Goal: Task Accomplishment & Management: Complete application form

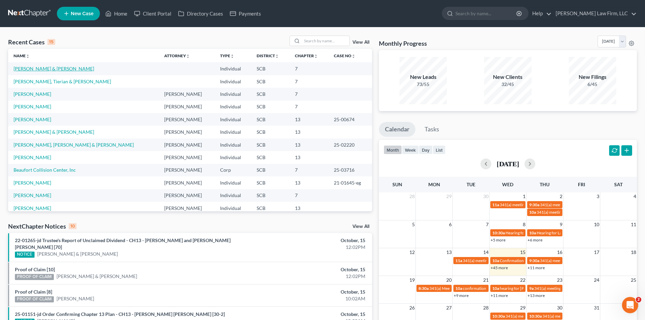
click at [38, 69] on link "[PERSON_NAME] & [PERSON_NAME]" at bounding box center [54, 69] width 81 height 6
select select "1"
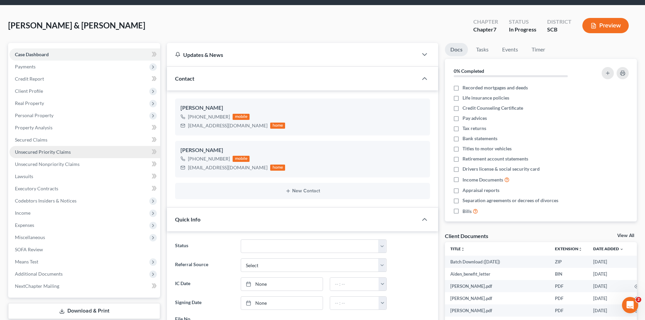
scroll to position [34, 0]
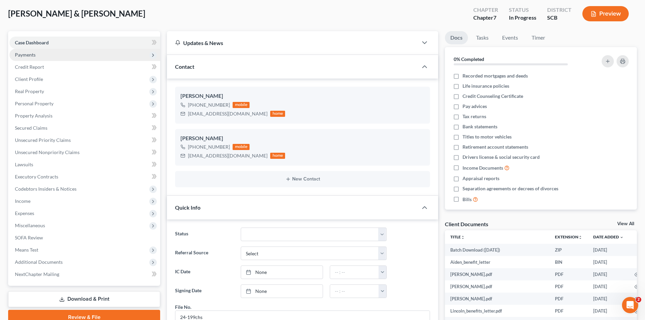
click at [28, 57] on span "Payments" at bounding box center [25, 55] width 21 height 6
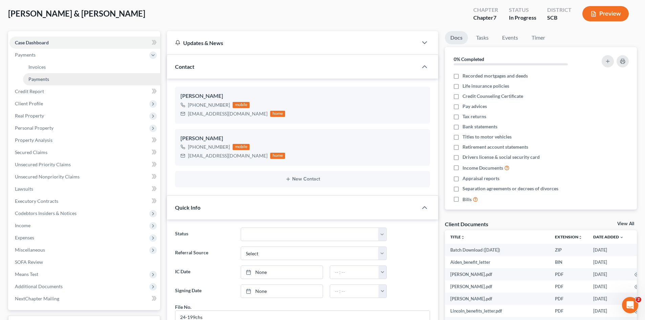
click at [36, 77] on span "Payments" at bounding box center [38, 79] width 21 height 6
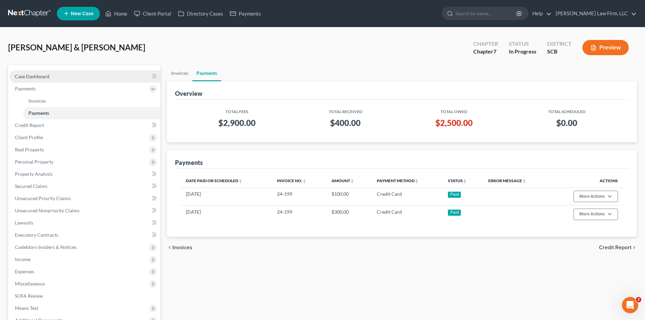
click at [33, 77] on span "Case Dashboard" at bounding box center [32, 76] width 35 height 6
select select "1"
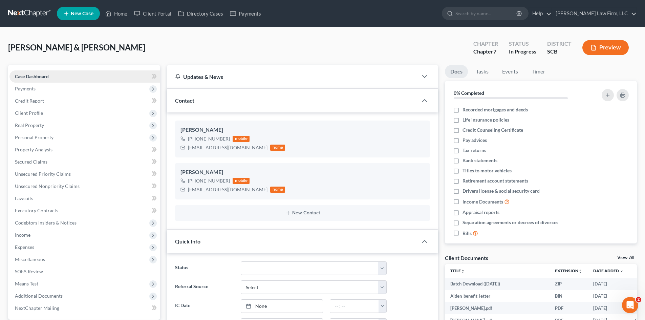
scroll to position [161, 0]
click at [117, 17] on link "Home" at bounding box center [116, 13] width 29 height 12
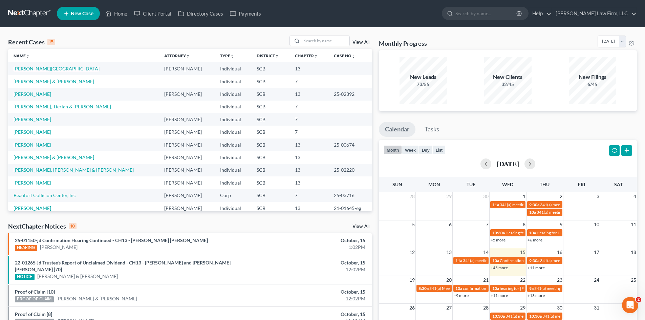
click at [20, 68] on link "[PERSON_NAME][GEOGRAPHIC_DATA]" at bounding box center [57, 69] width 86 height 6
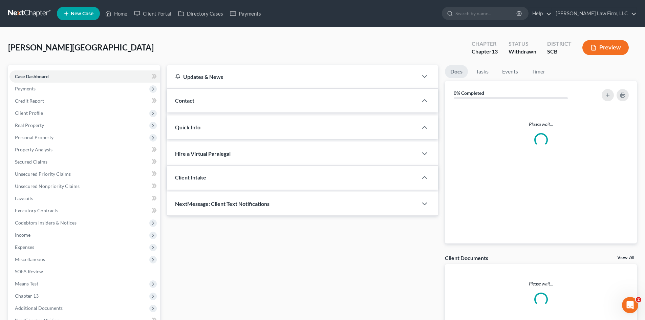
select select "0"
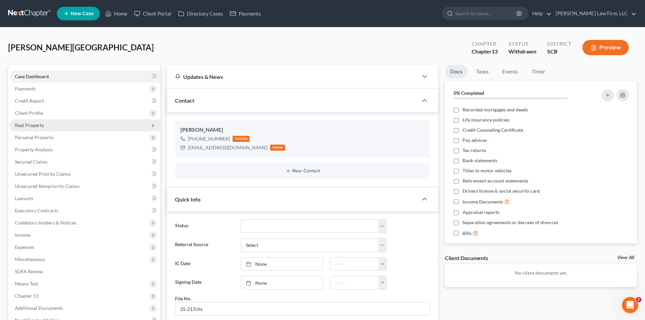
drag, startPoint x: 25, startPoint y: 113, endPoint x: 38, endPoint y: 130, distance: 21.0
click at [25, 113] on span "Client Profile" at bounding box center [29, 113] width 28 height 6
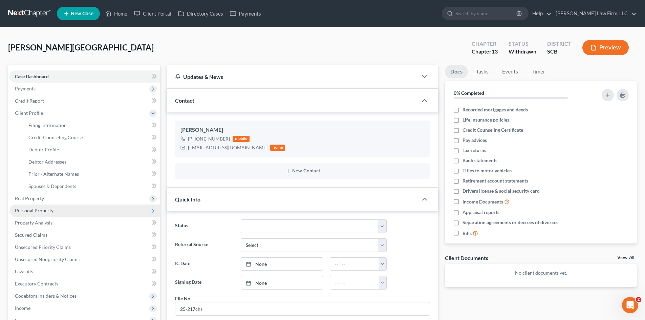
drag, startPoint x: 33, startPoint y: 200, endPoint x: 34, endPoint y: 206, distance: 5.6
click at [32, 200] on span "Real Property" at bounding box center [29, 198] width 29 height 6
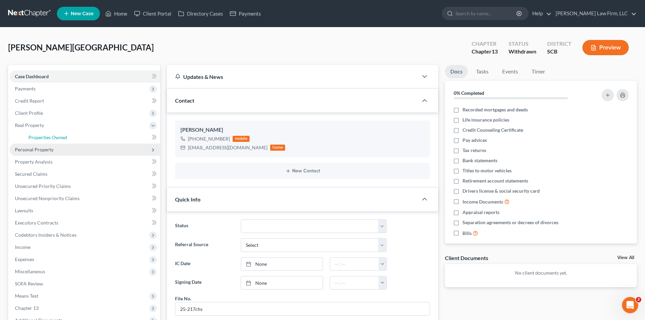
drag, startPoint x: 28, startPoint y: 139, endPoint x: 34, endPoint y: 144, distance: 7.7
click at [28, 139] on link "Properties Owned" at bounding box center [91, 137] width 137 height 12
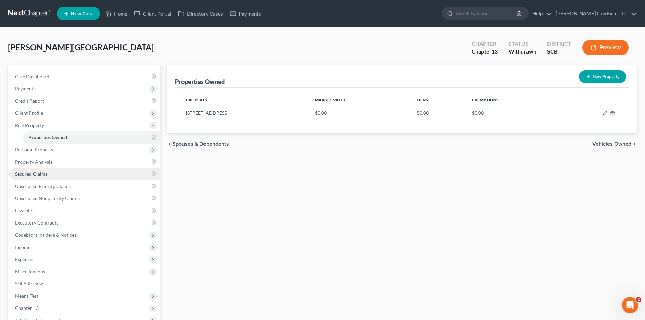
click at [32, 172] on span "Secured Claims" at bounding box center [31, 174] width 32 height 6
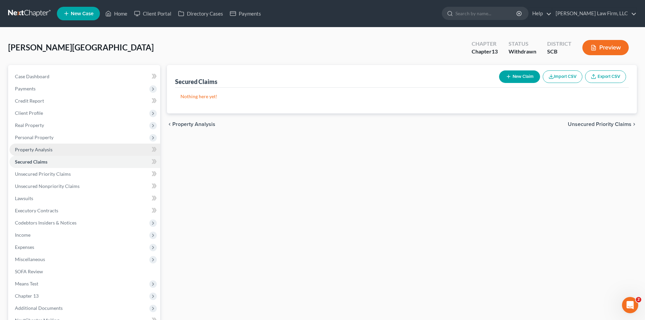
click at [33, 148] on span "Property Analysis" at bounding box center [34, 150] width 38 height 6
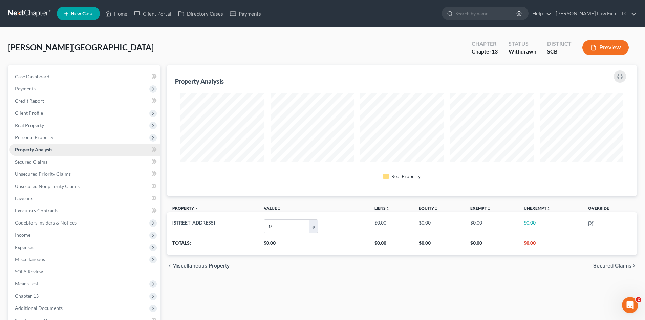
scroll to position [131, 470]
click at [32, 136] on span "Personal Property" at bounding box center [34, 137] width 39 height 6
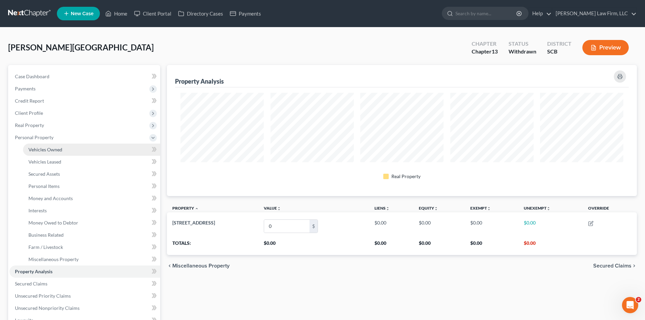
click at [31, 147] on span "Vehicles Owned" at bounding box center [45, 150] width 34 height 6
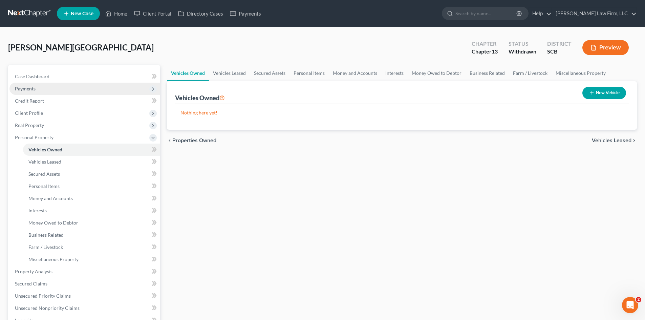
click at [38, 85] on span "Payments" at bounding box center [84, 89] width 151 height 12
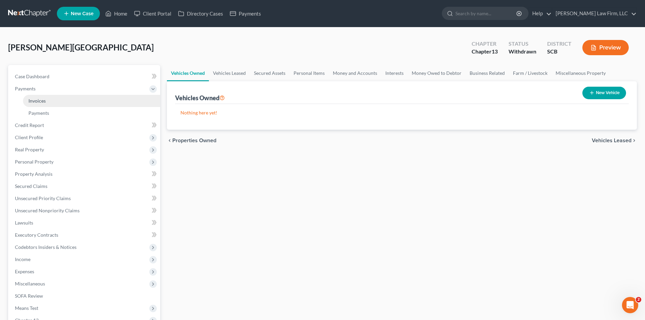
click at [38, 99] on span "Invoices" at bounding box center [36, 101] width 17 height 6
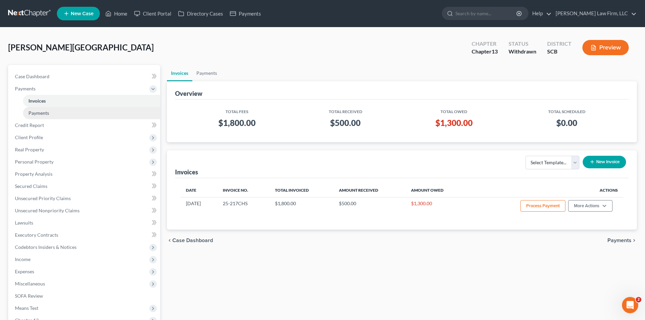
click at [42, 110] on span "Payments" at bounding box center [38, 113] width 21 height 6
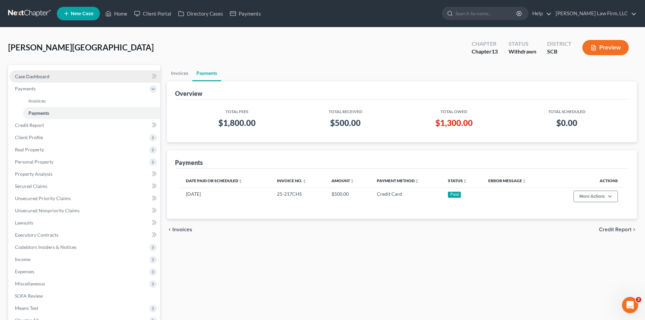
click at [40, 81] on link "Case Dashboard" at bounding box center [84, 76] width 151 height 12
select select "0"
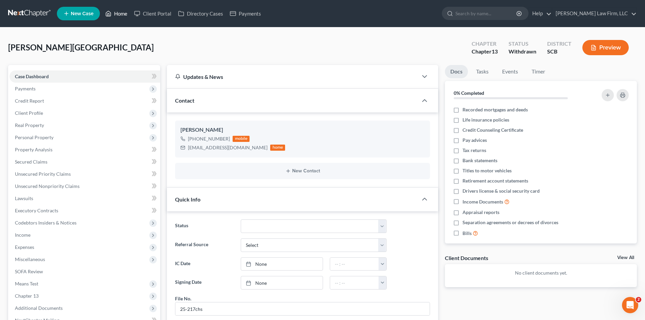
click at [123, 13] on link "Home" at bounding box center [116, 13] width 29 height 12
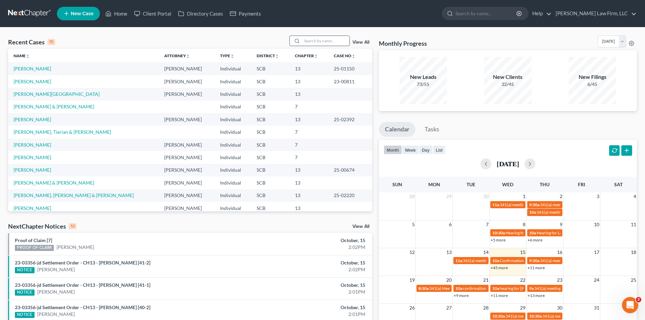
click at [329, 42] on input "search" at bounding box center [325, 41] width 47 height 10
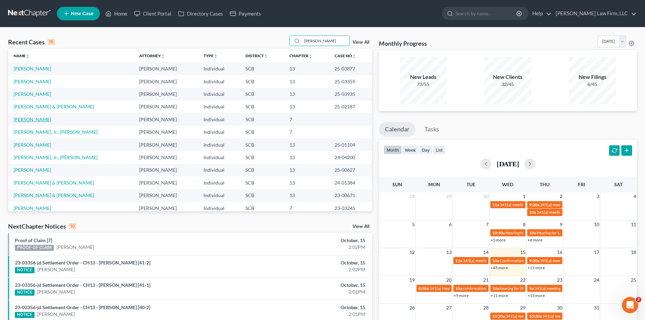
type input "[PERSON_NAME]"
click at [30, 119] on link "[PERSON_NAME]" at bounding box center [33, 119] width 38 height 6
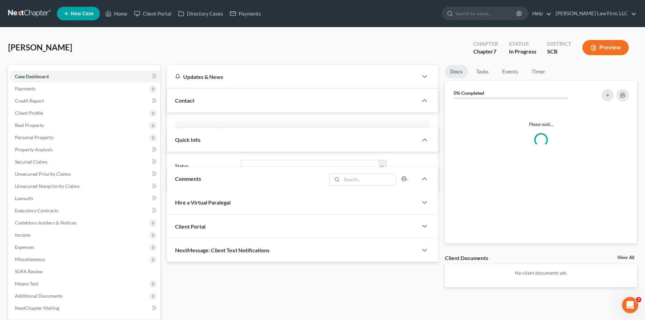
select select "1"
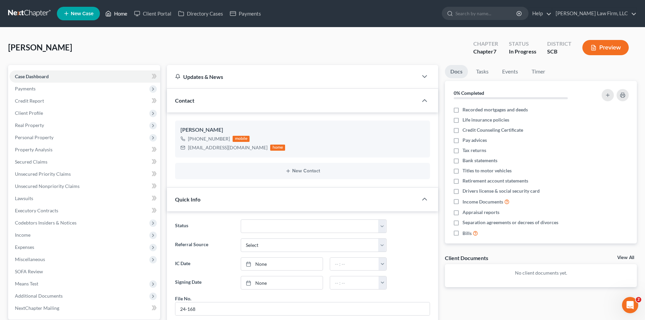
drag, startPoint x: 116, startPoint y: 9, endPoint x: 352, endPoint y: 41, distance: 237.7
click at [116, 9] on link "Home" at bounding box center [116, 13] width 29 height 12
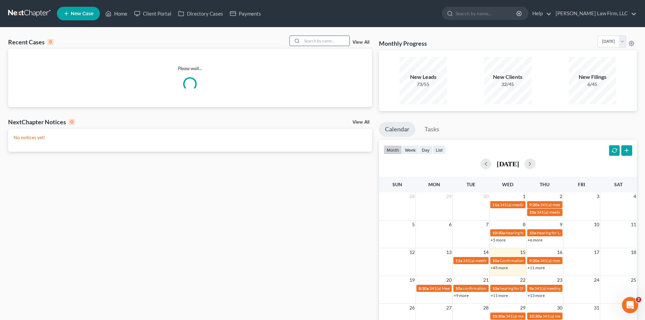
click at [340, 42] on input "search" at bounding box center [325, 41] width 47 height 10
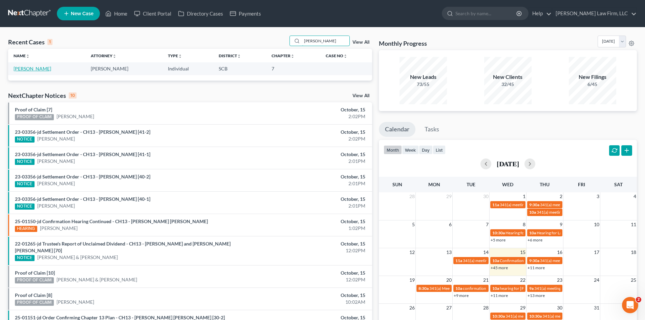
type input "[PERSON_NAME]"
click at [35, 68] on link "[PERSON_NAME]" at bounding box center [33, 69] width 38 height 6
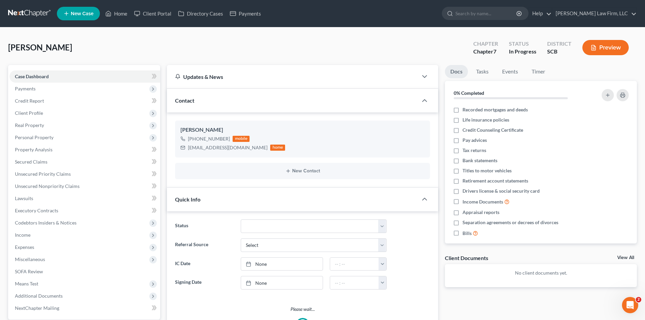
select select "1"
click at [18, 89] on span "Payments" at bounding box center [25, 89] width 21 height 6
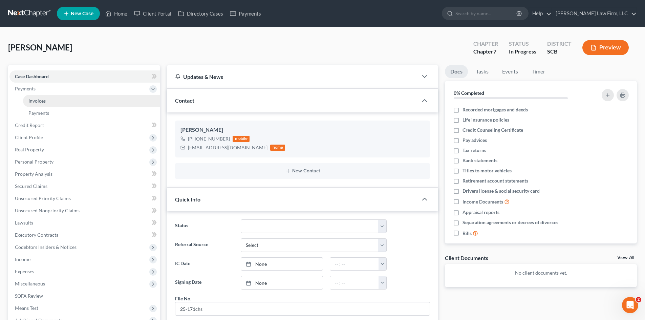
click at [26, 101] on link "Invoices" at bounding box center [91, 101] width 137 height 12
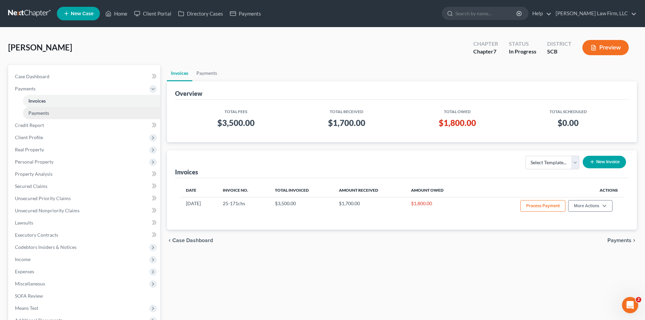
click at [32, 113] on span "Payments" at bounding box center [38, 113] width 21 height 6
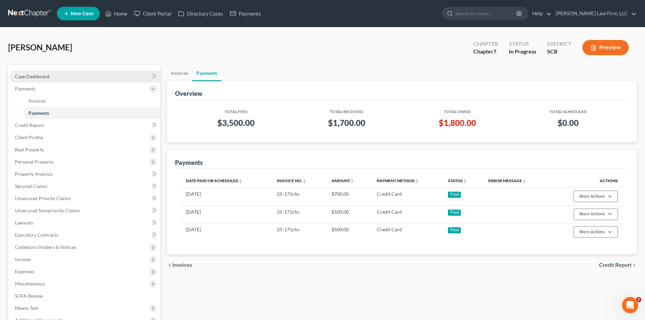
click at [35, 75] on span "Case Dashboard" at bounding box center [32, 76] width 35 height 6
select select "1"
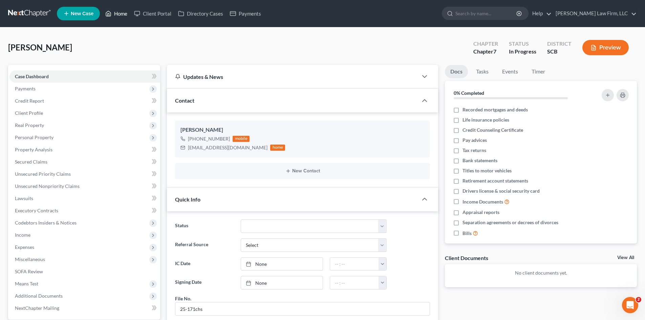
click at [121, 16] on link "Home" at bounding box center [116, 13] width 29 height 12
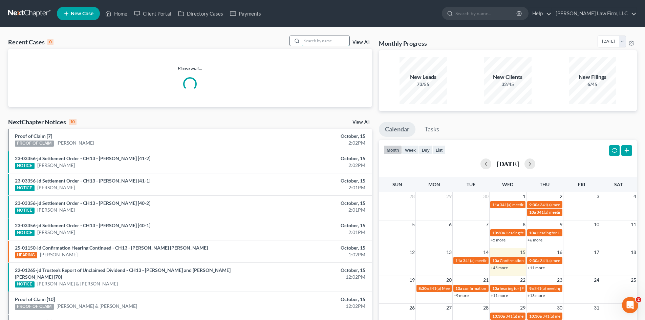
click at [314, 41] on input "search" at bounding box center [325, 41] width 47 height 10
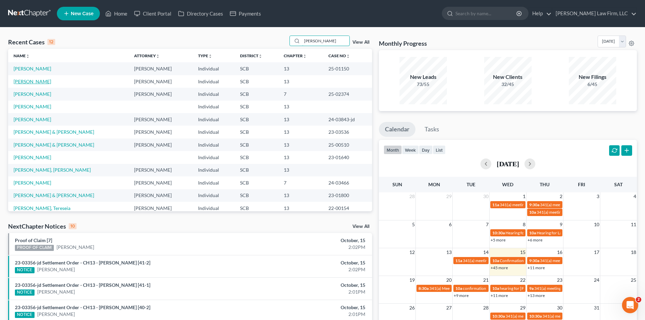
type input "[PERSON_NAME]"
click at [38, 83] on link "[PERSON_NAME]" at bounding box center [33, 82] width 38 height 6
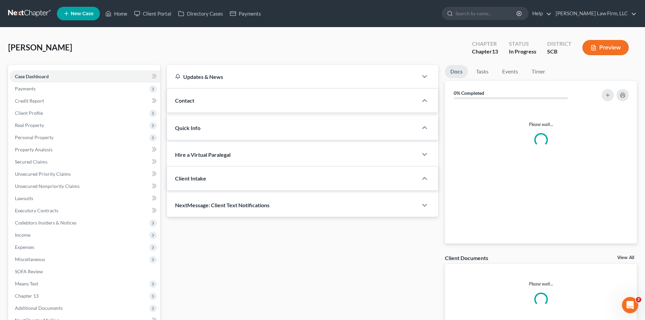
select select "1"
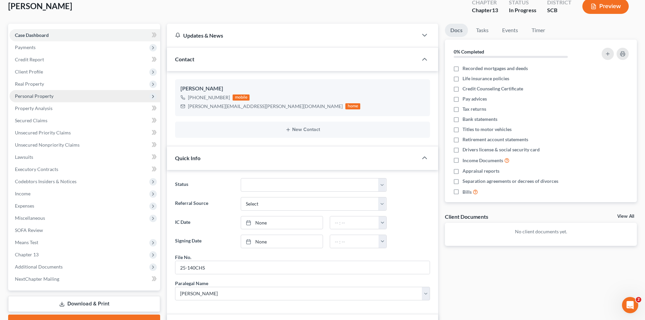
scroll to position [34, 0]
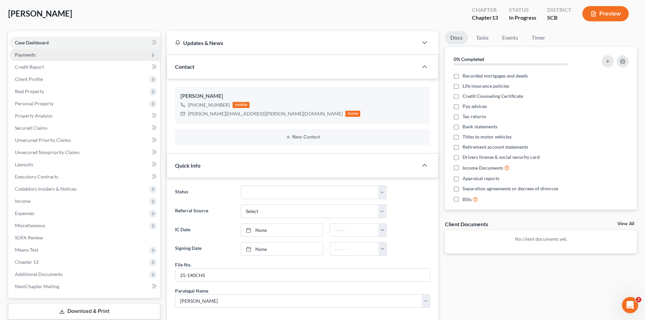
click at [35, 54] on span "Payments" at bounding box center [25, 55] width 21 height 6
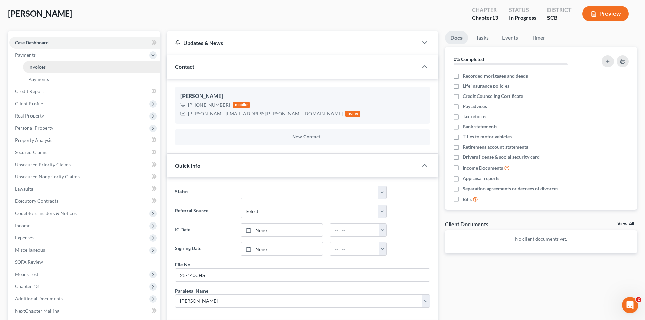
click at [35, 66] on span "Invoices" at bounding box center [36, 67] width 17 height 6
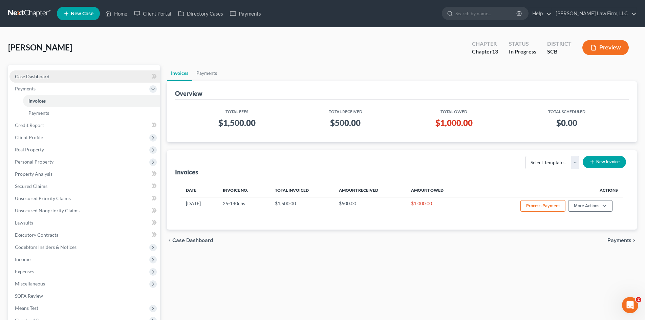
click at [34, 73] on link "Case Dashboard" at bounding box center [84, 76] width 151 height 12
select select "1"
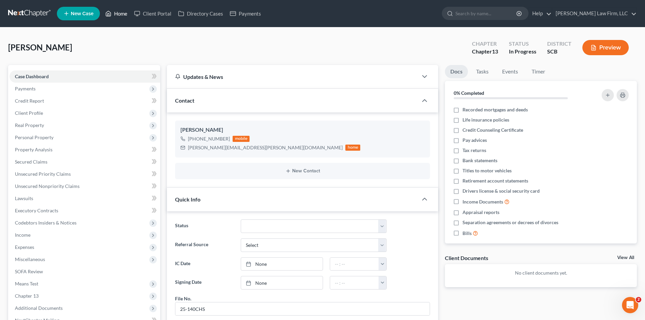
click at [124, 14] on link "Home" at bounding box center [116, 13] width 29 height 12
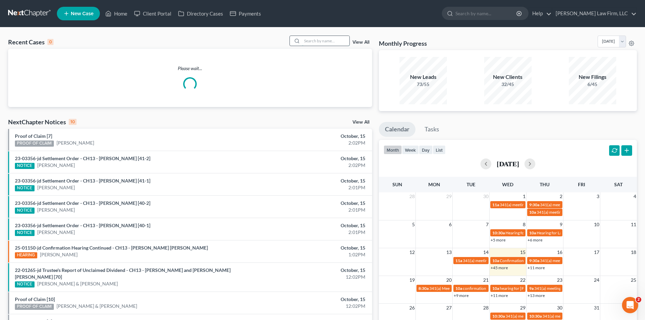
drag, startPoint x: 335, startPoint y: 42, endPoint x: 336, endPoint y: 45, distance: 3.5
click at [335, 41] on input "search" at bounding box center [325, 41] width 47 height 10
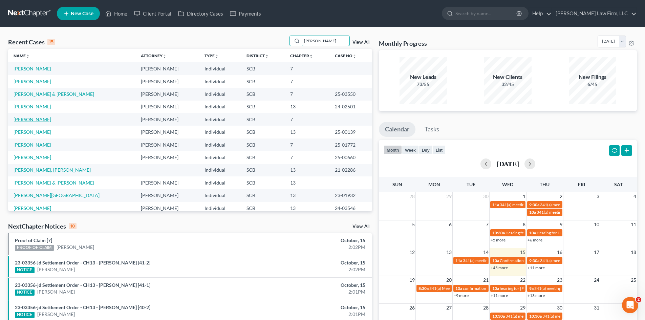
type input "[PERSON_NAME]"
click at [30, 121] on link "[PERSON_NAME]" at bounding box center [33, 119] width 38 height 6
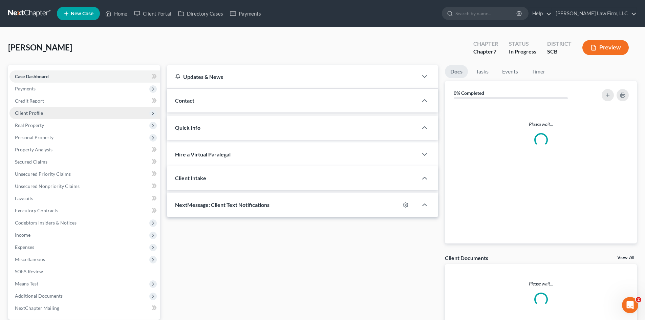
select select "1"
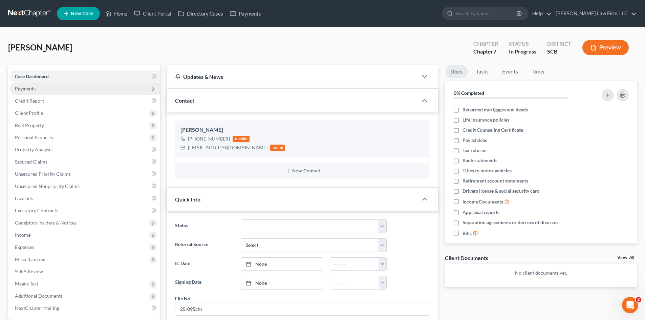
click at [27, 88] on span "Payments" at bounding box center [25, 89] width 21 height 6
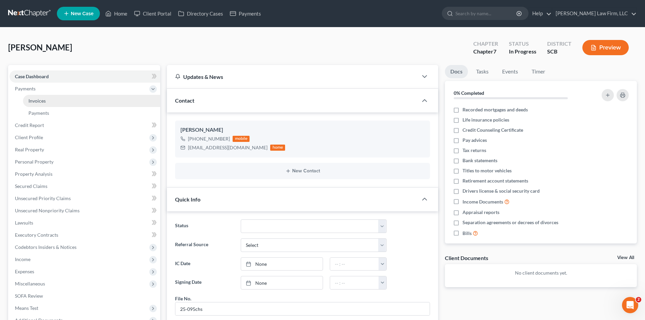
click at [38, 101] on span "Invoices" at bounding box center [36, 101] width 17 height 6
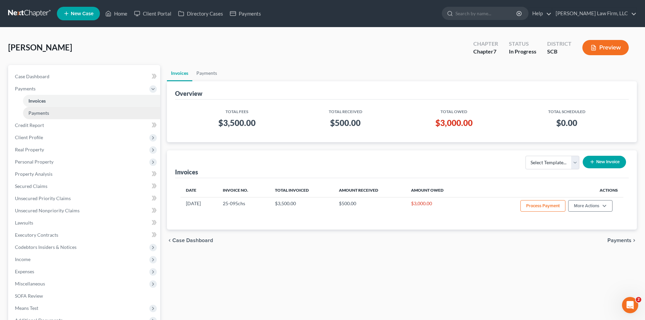
click at [42, 114] on span "Payments" at bounding box center [38, 113] width 21 height 6
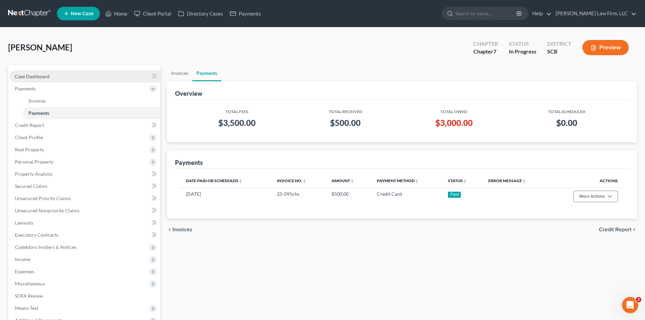
click at [39, 77] on span "Case Dashboard" at bounding box center [32, 76] width 35 height 6
select select "1"
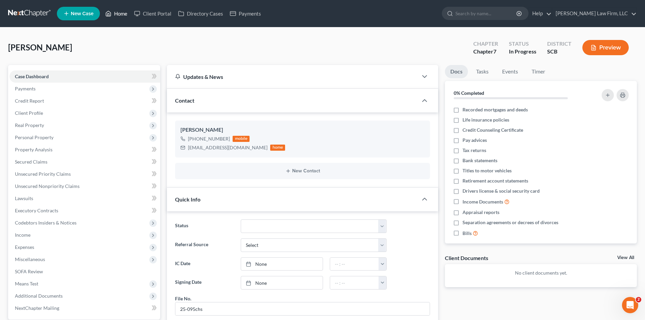
drag, startPoint x: 122, startPoint y: 16, endPoint x: 350, endPoint y: 103, distance: 243.6
click at [122, 16] on link "Home" at bounding box center [116, 13] width 29 height 12
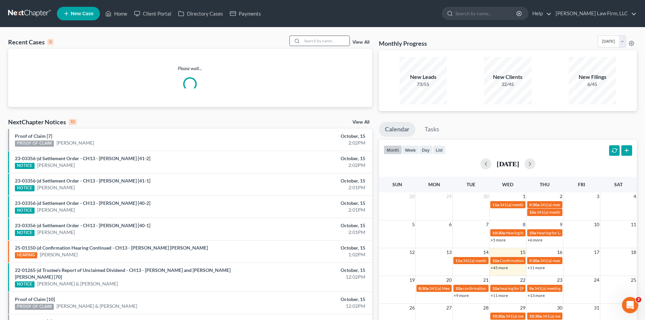
click at [314, 43] on input "search" at bounding box center [325, 41] width 47 height 10
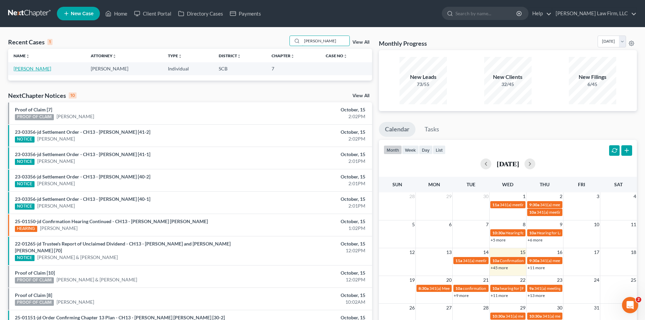
type input "[PERSON_NAME]"
click at [32, 68] on link "[PERSON_NAME]" at bounding box center [33, 69] width 38 height 6
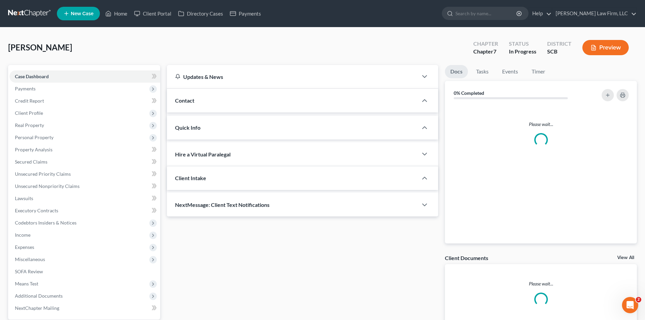
select select "1"
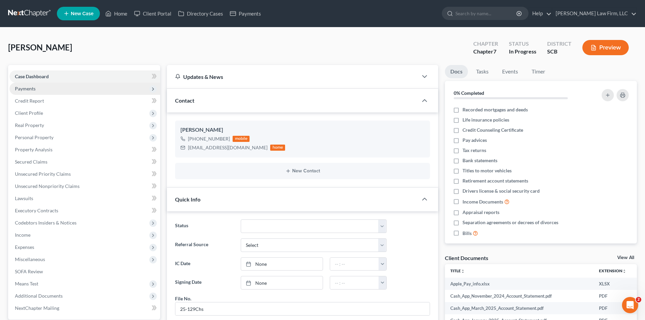
click at [39, 87] on span "Payments" at bounding box center [84, 89] width 151 height 12
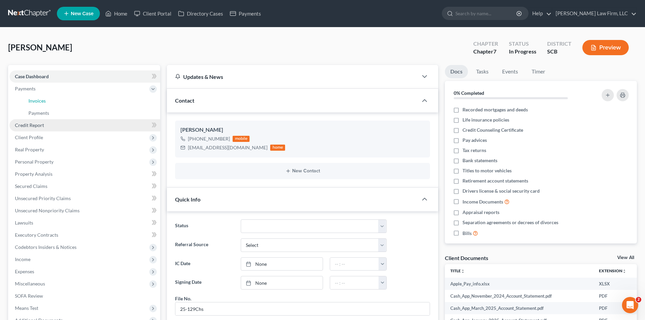
click at [36, 101] on span "Invoices" at bounding box center [36, 101] width 17 height 6
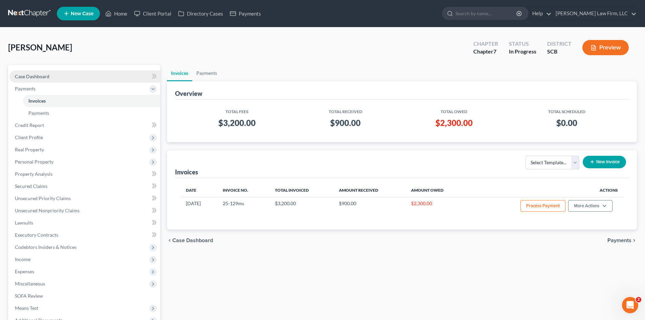
click at [30, 79] on span "Case Dashboard" at bounding box center [32, 76] width 35 height 6
select select "1"
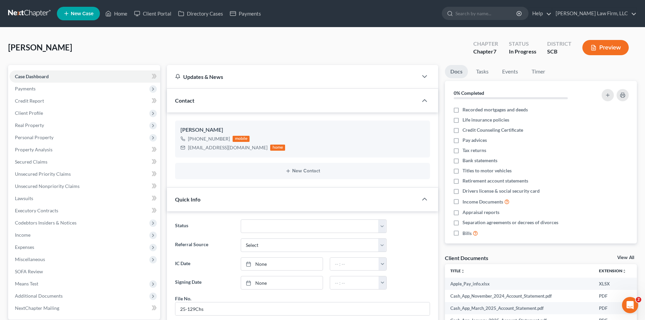
scroll to position [15, 0]
click at [126, 14] on link "Home" at bounding box center [116, 13] width 29 height 12
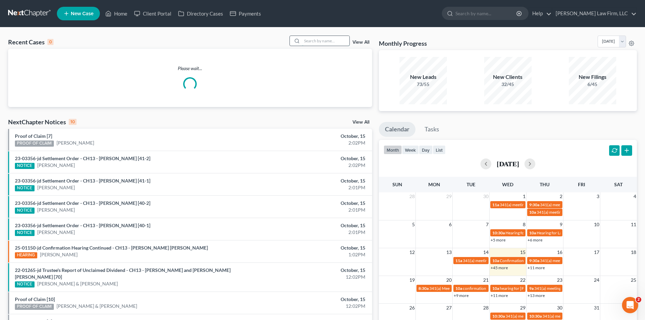
click at [326, 42] on input "search" at bounding box center [325, 41] width 47 height 10
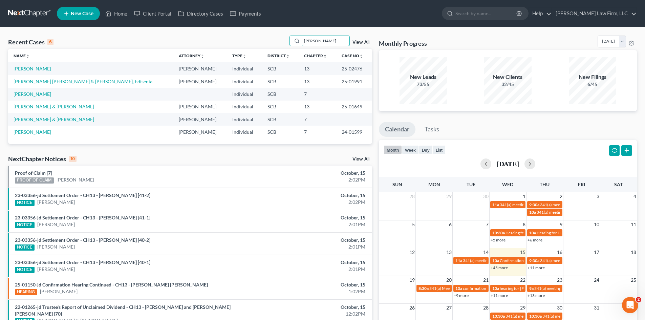
type input "[PERSON_NAME]"
click at [29, 69] on link "[PERSON_NAME]" at bounding box center [33, 69] width 38 height 6
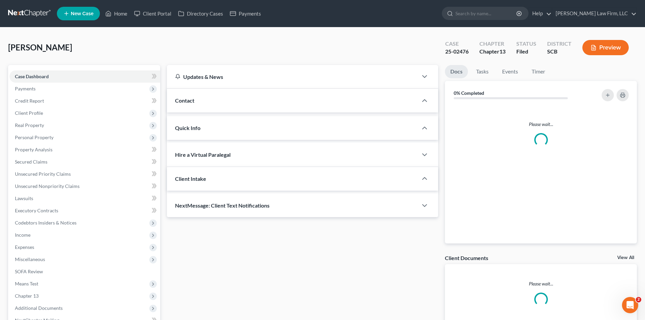
select select "0"
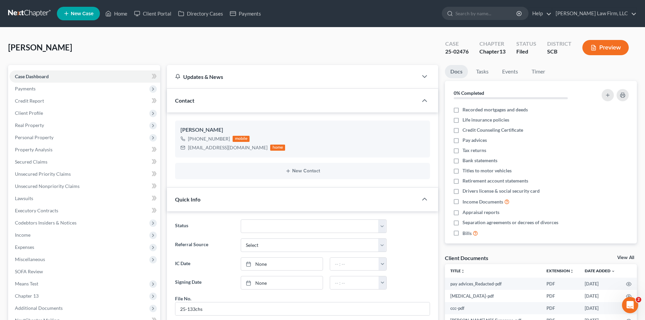
scroll to position [82, 0]
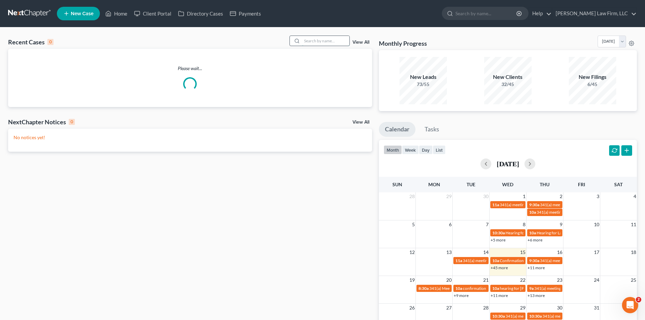
click at [338, 41] on input "search" at bounding box center [325, 41] width 47 height 10
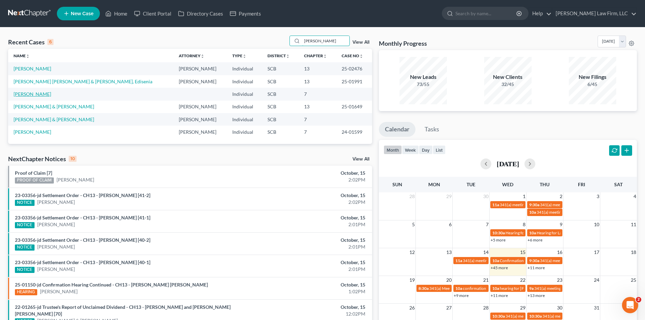
type input "[PERSON_NAME]"
click at [42, 93] on link "[PERSON_NAME]" at bounding box center [33, 94] width 38 height 6
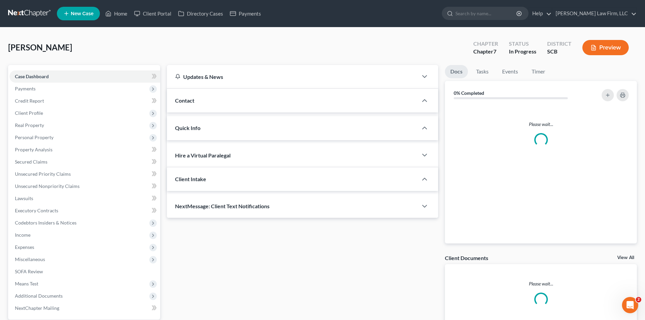
select select "1"
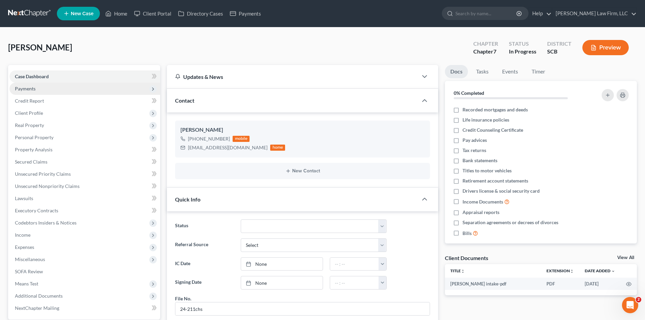
click at [22, 90] on span "Payments" at bounding box center [25, 89] width 21 height 6
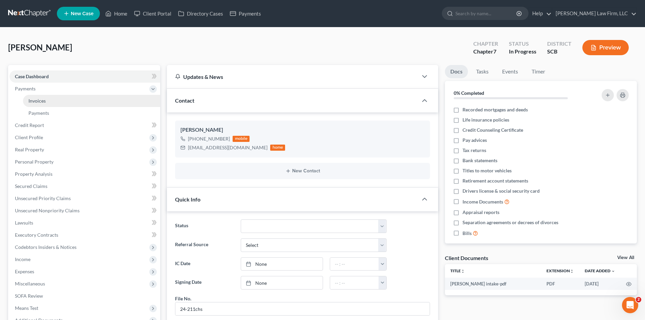
click at [28, 100] on span "Invoices" at bounding box center [36, 101] width 17 height 6
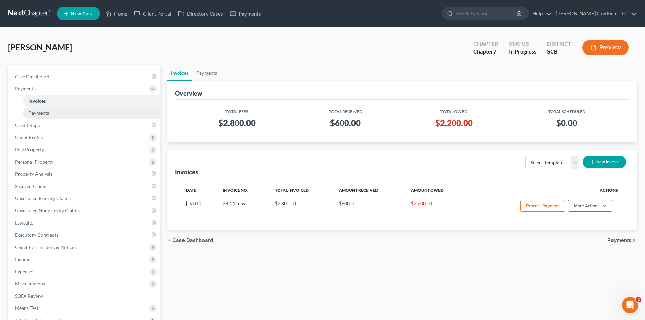
click at [33, 112] on span "Payments" at bounding box center [38, 113] width 21 height 6
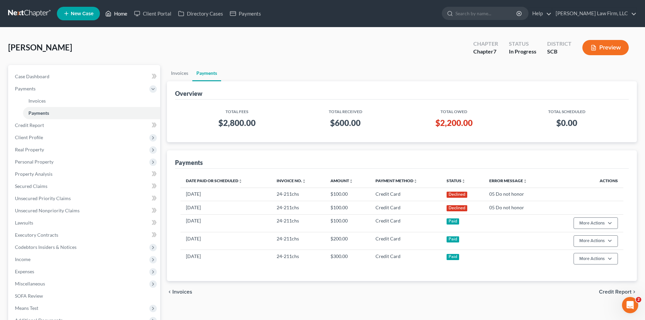
click at [122, 15] on link "Home" at bounding box center [116, 13] width 29 height 12
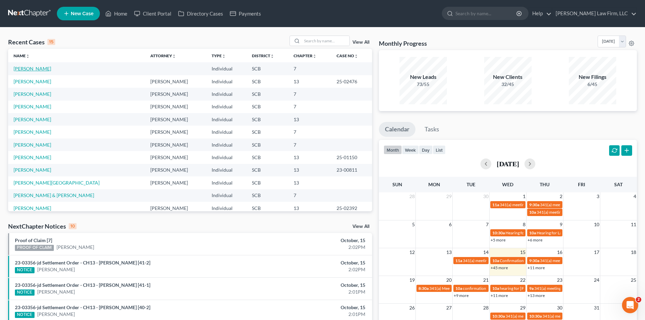
click at [43, 70] on link "[PERSON_NAME]" at bounding box center [33, 69] width 38 height 6
select select "1"
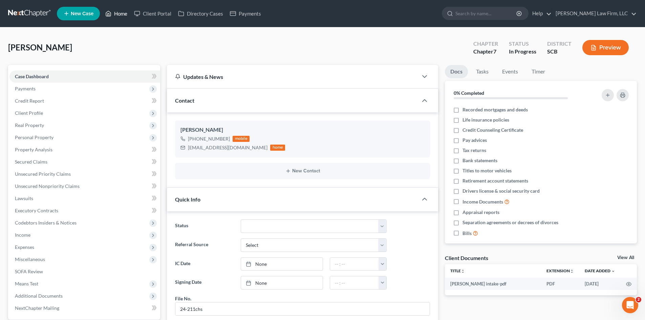
drag, startPoint x: 130, startPoint y: 14, endPoint x: 384, endPoint y: 51, distance: 257.2
click at [130, 14] on link "Home" at bounding box center [116, 13] width 29 height 12
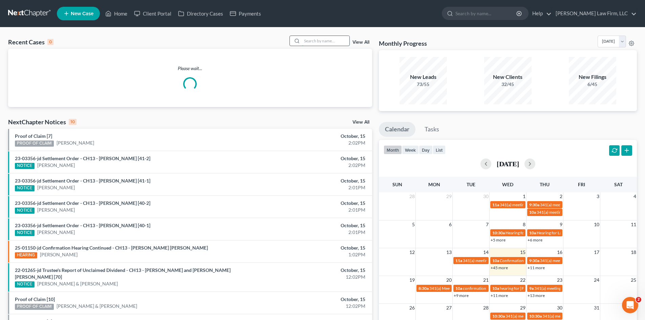
click at [333, 41] on input "search" at bounding box center [325, 41] width 47 height 10
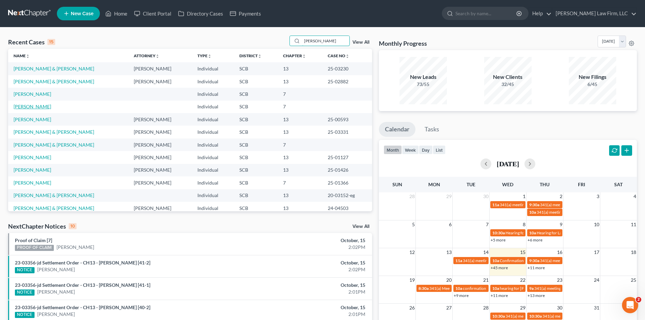
type input "[PERSON_NAME]"
click at [36, 107] on link "[PERSON_NAME]" at bounding box center [33, 107] width 38 height 6
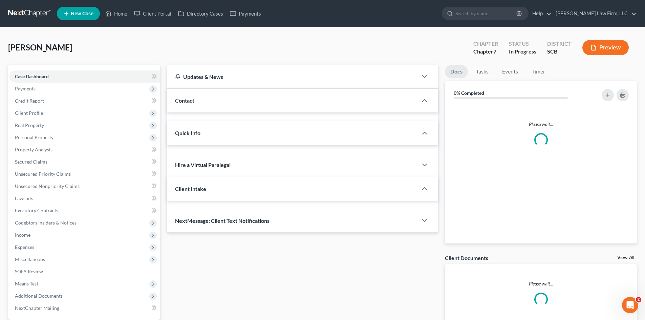
select select "1"
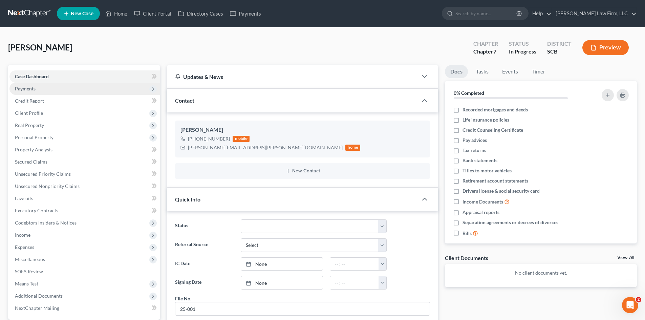
click at [25, 86] on span "Payments" at bounding box center [25, 89] width 21 height 6
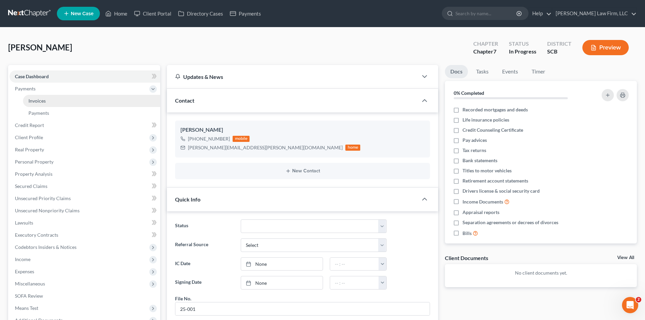
click at [27, 100] on link "Invoices" at bounding box center [91, 101] width 137 height 12
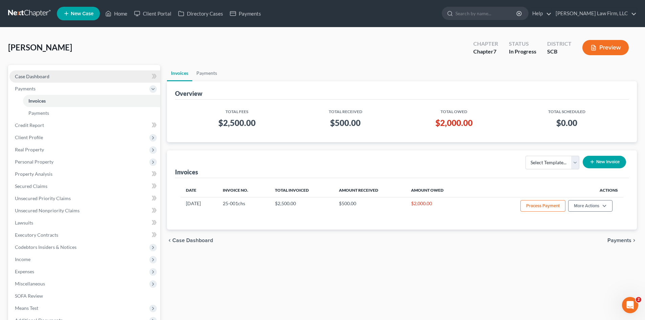
click at [31, 76] on span "Case Dashboard" at bounding box center [32, 76] width 35 height 6
select select "1"
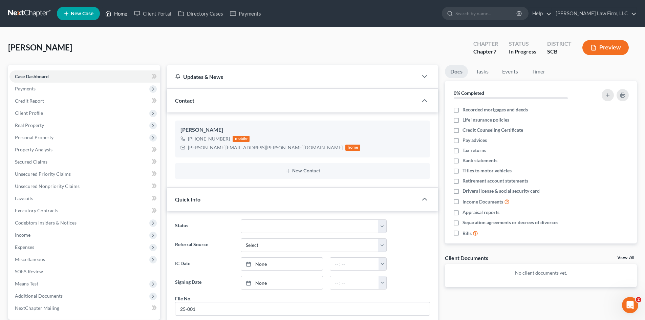
click at [115, 16] on link "Home" at bounding box center [116, 13] width 29 height 12
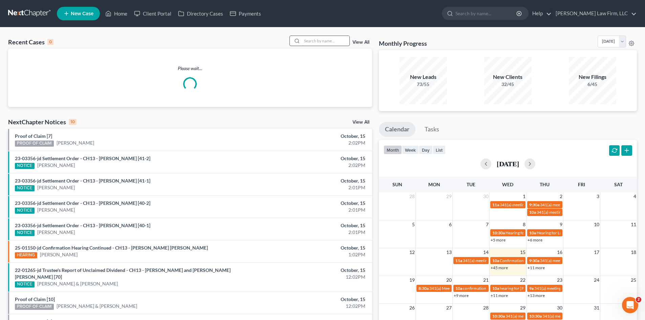
click at [309, 42] on input "search" at bounding box center [325, 41] width 47 height 10
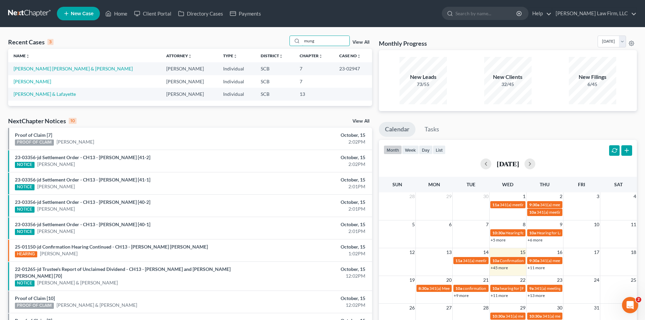
type input "mung"
click at [30, 81] on link "[PERSON_NAME]" at bounding box center [33, 82] width 38 height 6
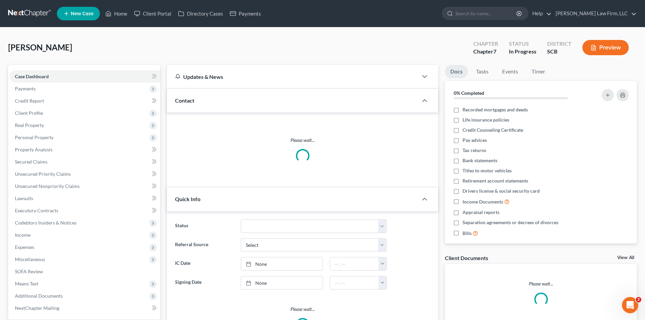
select select "1"
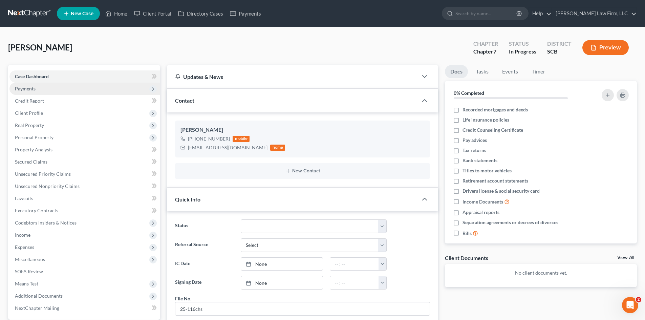
click at [32, 90] on span "Payments" at bounding box center [25, 89] width 21 height 6
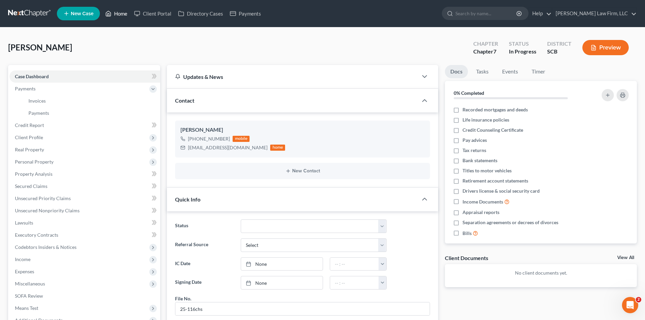
click at [111, 12] on icon at bounding box center [108, 13] width 6 height 8
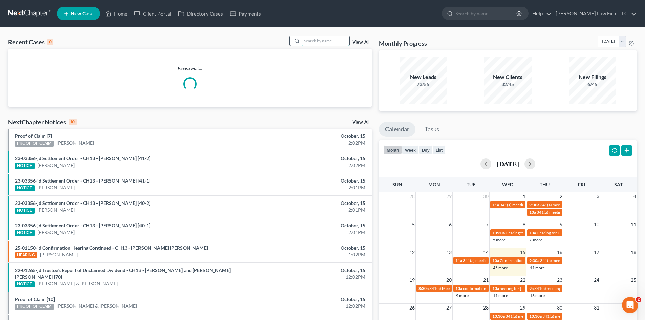
click at [338, 41] on input "search" at bounding box center [325, 41] width 47 height 10
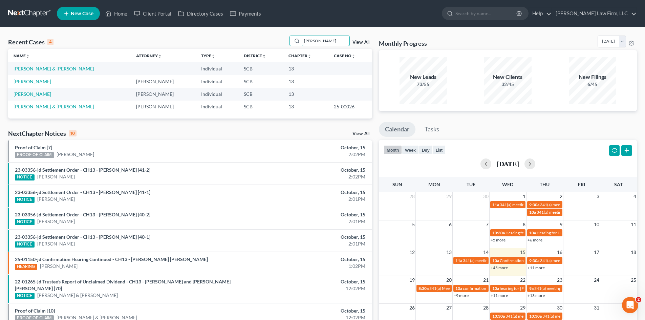
type input "[PERSON_NAME]"
click at [30, 98] on td "[PERSON_NAME]" at bounding box center [69, 94] width 123 height 13
click at [29, 93] on link "[PERSON_NAME]" at bounding box center [33, 94] width 38 height 6
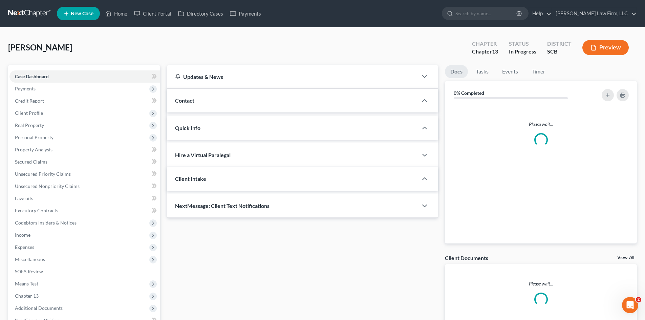
select select "1"
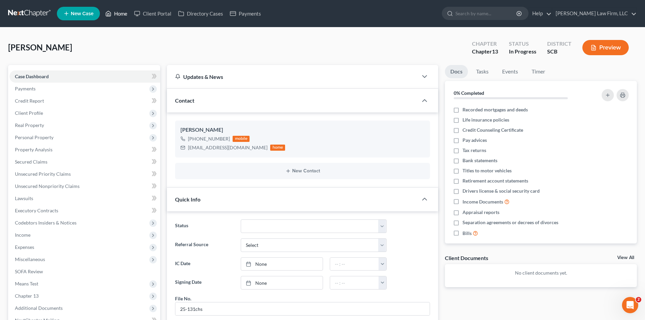
click at [116, 15] on link "Home" at bounding box center [116, 13] width 29 height 12
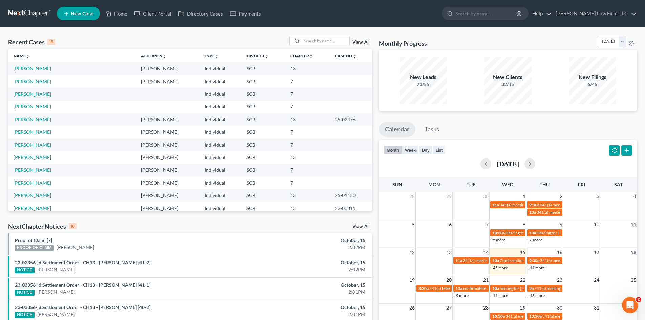
click at [328, 34] on div "Recent Cases 15 View All Name unfold_more expand_more expand_less Attorney unfo…" at bounding box center [322, 254] width 645 height 454
click at [329, 38] on input "search" at bounding box center [325, 41] width 47 height 10
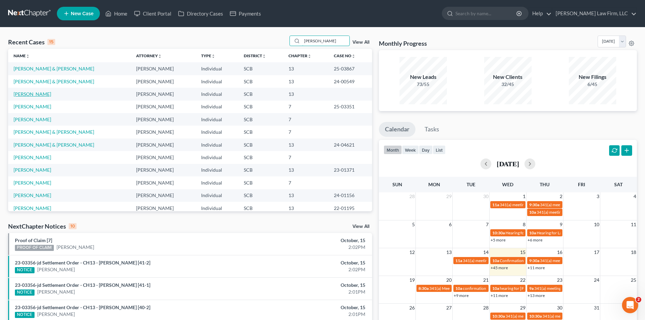
type input "[PERSON_NAME]"
click at [37, 94] on link "[PERSON_NAME]" at bounding box center [33, 94] width 38 height 6
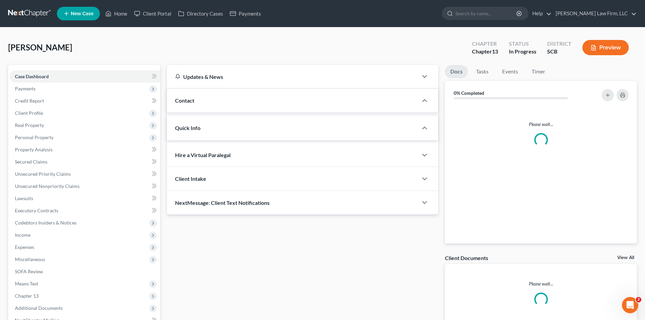
select select "0"
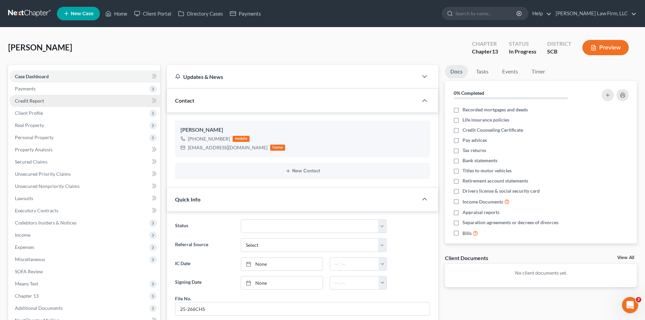
click at [28, 89] on span "Payments" at bounding box center [25, 89] width 21 height 6
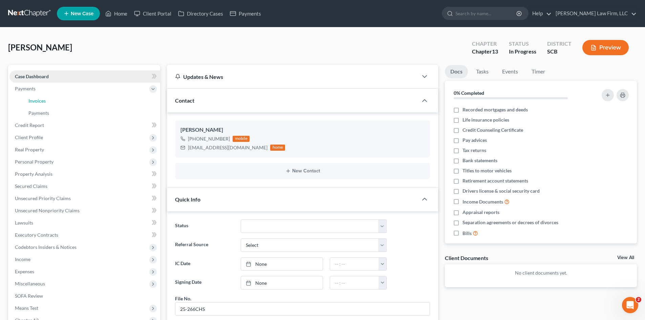
drag, startPoint x: 33, startPoint y: 99, endPoint x: 42, endPoint y: 73, distance: 27.2
click at [33, 99] on span "Invoices" at bounding box center [36, 101] width 17 height 6
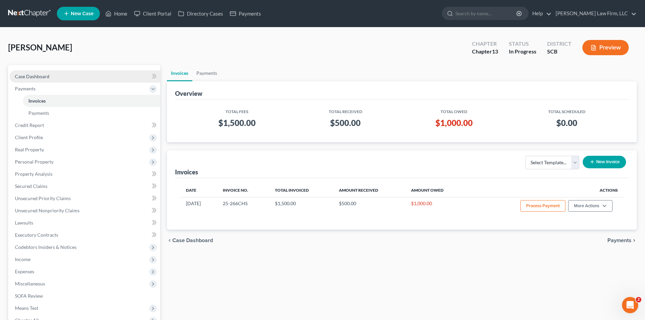
click at [42, 73] on span "Case Dashboard" at bounding box center [32, 76] width 35 height 6
select select "0"
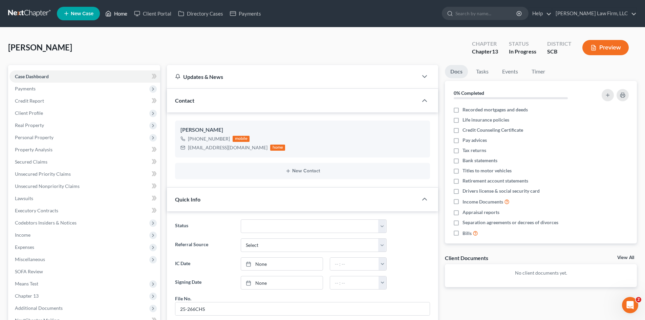
click at [117, 15] on link "Home" at bounding box center [116, 13] width 29 height 12
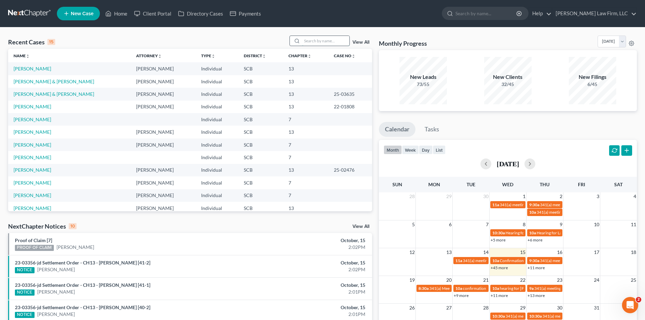
click at [315, 42] on input "search" at bounding box center [325, 41] width 47 height 10
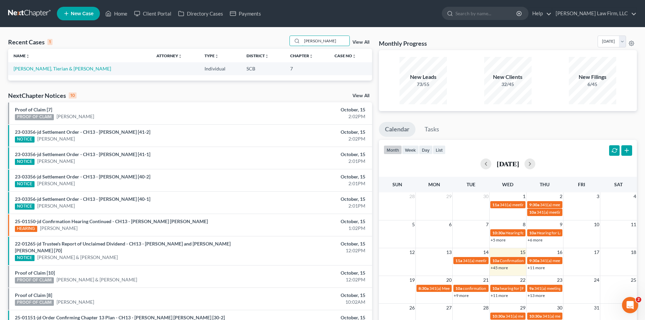
type input "[PERSON_NAME]"
click at [77, 70] on td "[PERSON_NAME], Tierian & [PERSON_NAME]" at bounding box center [79, 68] width 143 height 13
click at [73, 68] on link "[PERSON_NAME], Tierian & [PERSON_NAME]" at bounding box center [62, 69] width 97 height 6
select select "1"
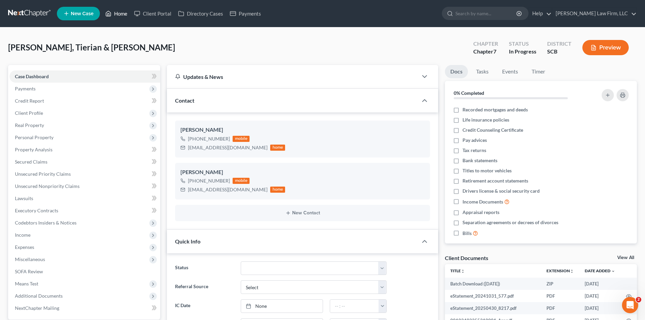
drag, startPoint x: 122, startPoint y: 15, endPoint x: 329, endPoint y: 95, distance: 221.9
click at [122, 15] on link "Home" at bounding box center [116, 13] width 29 height 12
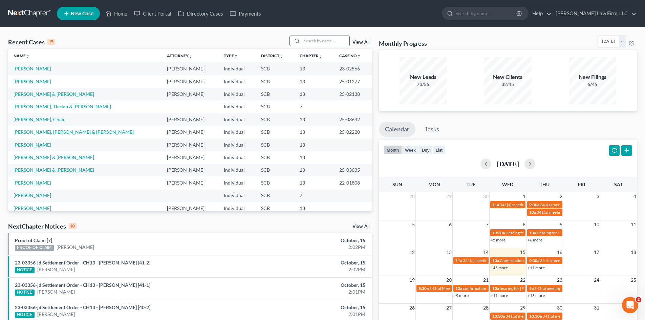
click at [324, 41] on input "search" at bounding box center [325, 41] width 47 height 10
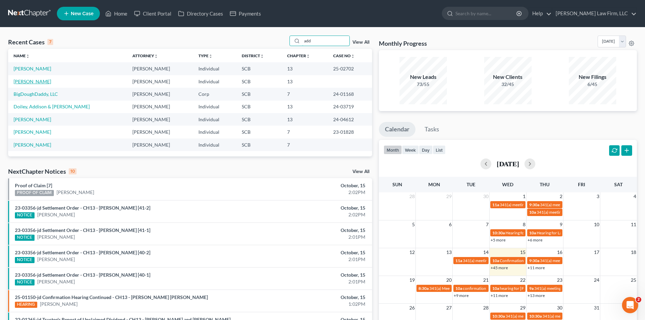
type input "add"
click at [37, 83] on link "[PERSON_NAME]" at bounding box center [33, 82] width 38 height 6
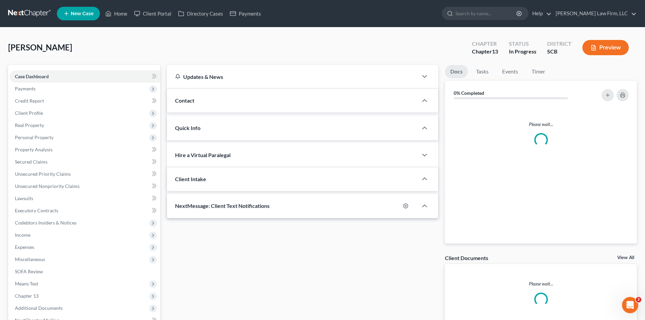
select select "0"
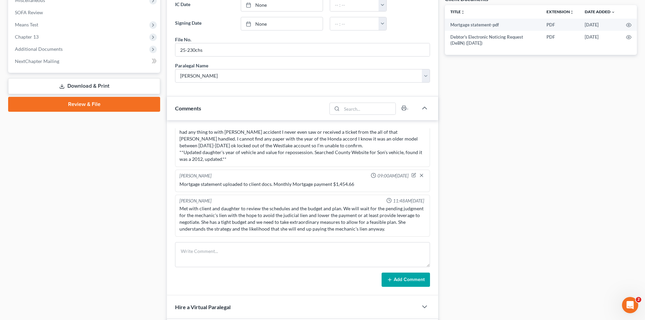
scroll to position [271, 0]
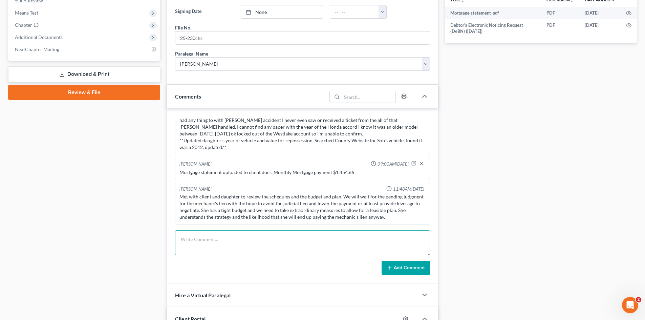
click at [185, 236] on textarea at bounding box center [302, 242] width 255 height 25
type textarea "follow up [DATE]"
click at [397, 271] on button "Add Comment" at bounding box center [405, 268] width 48 height 14
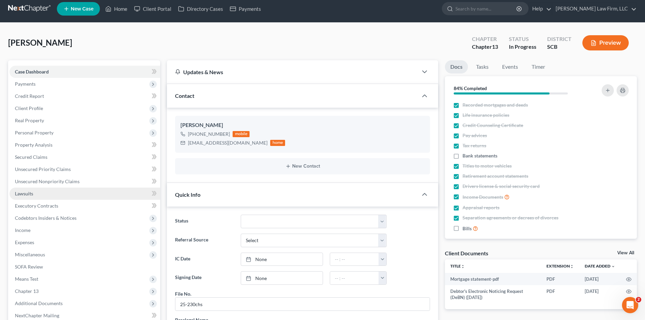
scroll to position [0, 0]
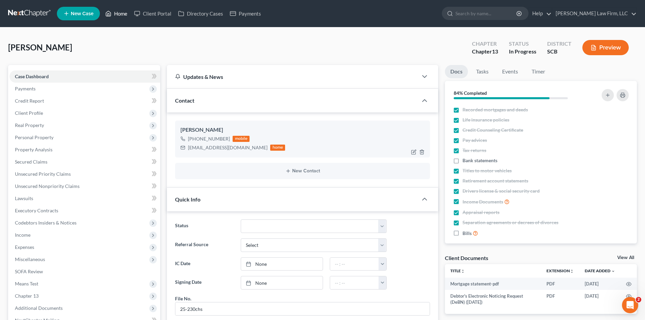
drag, startPoint x: 120, startPoint y: 17, endPoint x: 290, endPoint y: 125, distance: 201.0
click at [120, 17] on link "Home" at bounding box center [116, 13] width 29 height 12
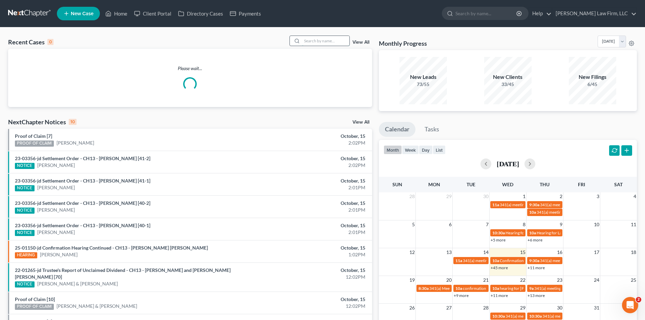
click at [327, 43] on input "search" at bounding box center [325, 41] width 47 height 10
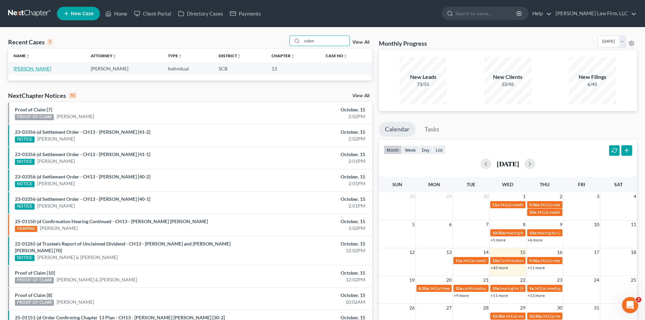
type input "colon"
click at [40, 70] on link "[PERSON_NAME]" at bounding box center [33, 69] width 38 height 6
select select "3"
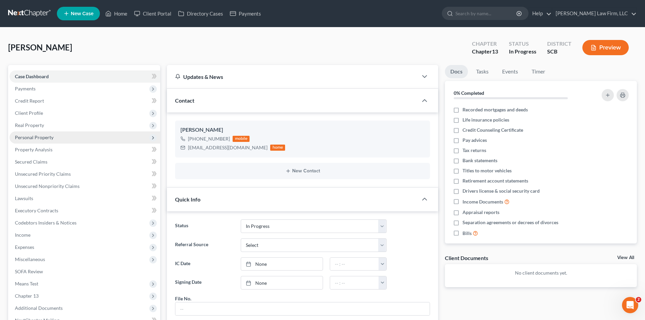
drag, startPoint x: 32, startPoint y: 110, endPoint x: 70, endPoint y: 133, distance: 44.4
click at [32, 110] on span "Client Profile" at bounding box center [29, 113] width 28 height 6
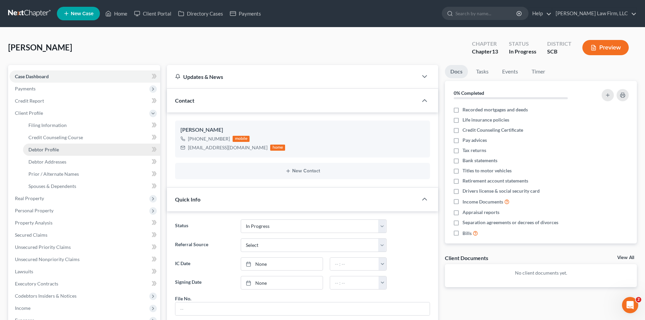
click at [47, 146] on link "Debtor Profile" at bounding box center [91, 149] width 137 height 12
select select "0"
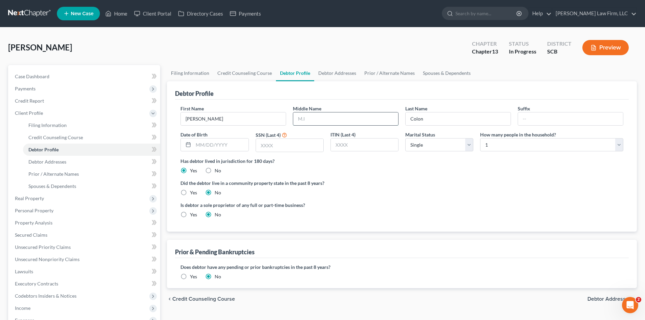
drag, startPoint x: 317, startPoint y: 123, endPoint x: 319, endPoint y: 119, distance: 3.8
click at [317, 123] on input "text" at bounding box center [345, 118] width 105 height 13
type input "[PERSON_NAME]"
type input "[DATE]"
type input "9438"
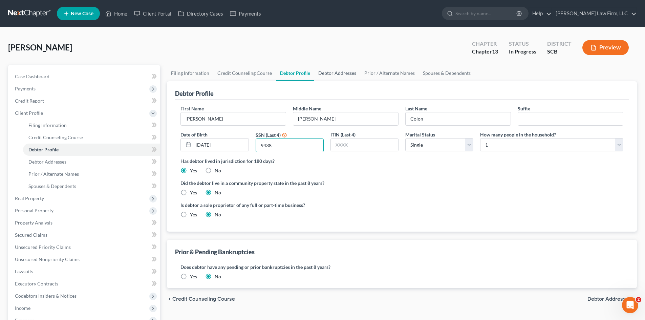
drag, startPoint x: 337, startPoint y: 76, endPoint x: 297, endPoint y: 108, distance: 51.2
click at [337, 76] on link "Debtor Addresses" at bounding box center [337, 73] width 46 height 16
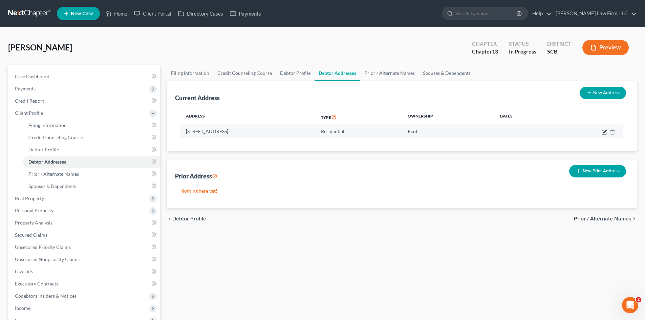
click at [603, 133] on icon "button" at bounding box center [603, 131] width 5 height 5
select select "42"
select select "7"
select select "0"
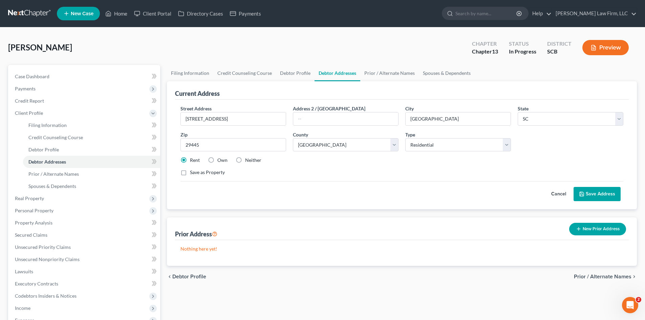
click at [217, 159] on label "Own" at bounding box center [222, 160] width 10 height 7
click at [220, 159] on input "Own" at bounding box center [222, 159] width 4 height 4
radio input "true"
click at [590, 193] on button "Save Address" at bounding box center [596, 194] width 47 height 14
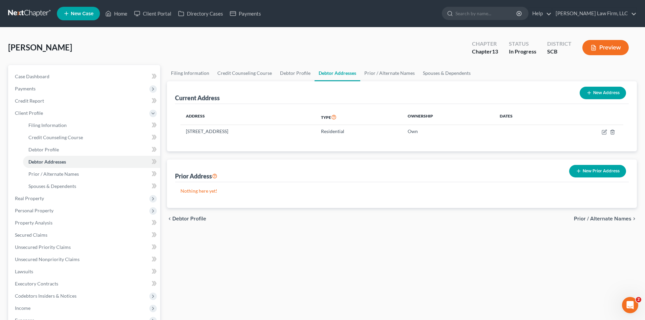
drag, startPoint x: 44, startPoint y: 209, endPoint x: 166, endPoint y: 188, distance: 123.7
click at [44, 209] on span "Personal Property" at bounding box center [34, 210] width 39 height 6
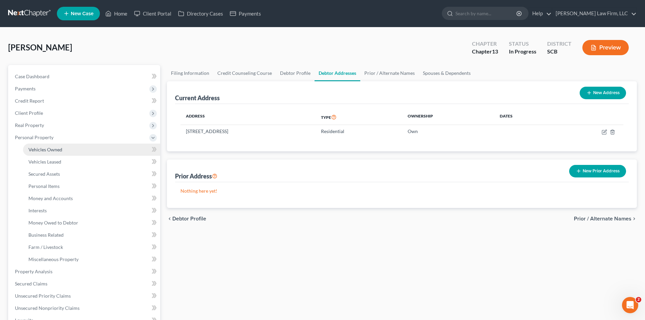
click at [44, 149] on span "Vehicles Owned" at bounding box center [45, 150] width 34 height 6
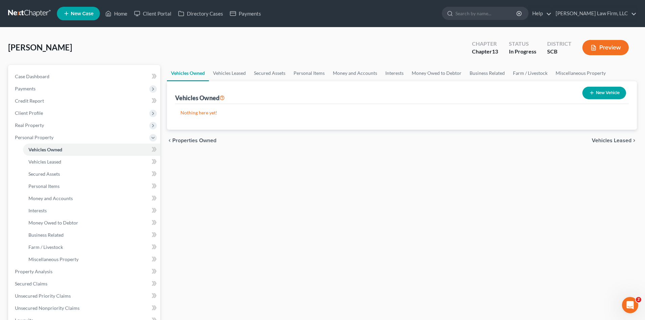
click at [594, 95] on button "New Vehicle" at bounding box center [604, 93] width 44 height 13
select select "0"
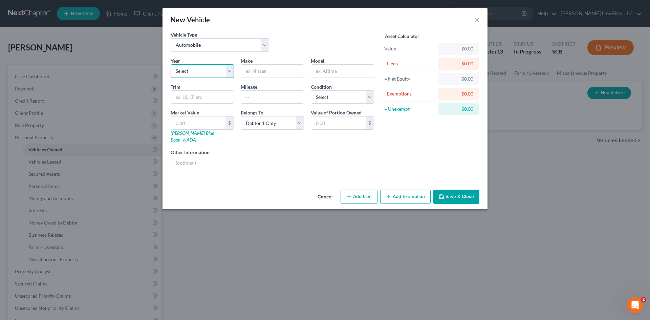
click at [215, 73] on select "Select 2026 2025 2024 2023 2022 2021 2020 2019 2018 2017 2016 2015 2014 2013 20…" at bounding box center [202, 71] width 63 height 14
select select "4"
click at [171, 64] on select "Select 2026 2025 2024 2023 2022 2021 2020 2019 2018 2017 2016 2015 2014 2013 20…" at bounding box center [202, 71] width 63 height 14
drag, startPoint x: 285, startPoint y: 69, endPoint x: 283, endPoint y: 77, distance: 8.3
click at [285, 69] on input "text" at bounding box center [272, 71] width 63 height 13
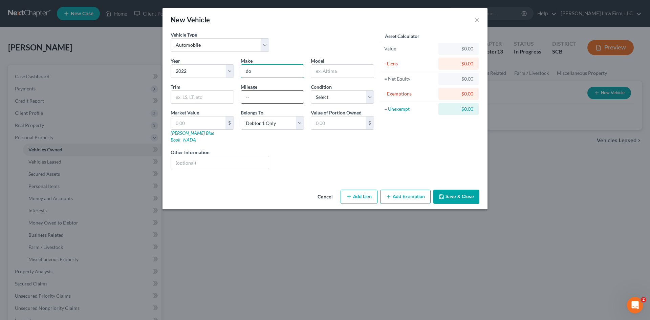
type input "Dodge"
click at [328, 71] on input "text" at bounding box center [342, 71] width 63 height 13
type input "Charger"
click at [271, 97] on input "text" at bounding box center [272, 97] width 63 height 13
type input "67,585"
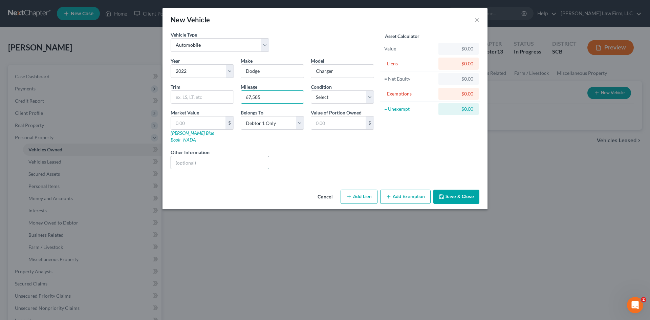
click at [228, 161] on input "text" at bounding box center [220, 162] width 98 height 13
type input "VIN: [US_VEHICLE_IDENTIFICATION_NUMBER]"
click at [458, 192] on button "Save & Close" at bounding box center [456, 197] width 46 height 14
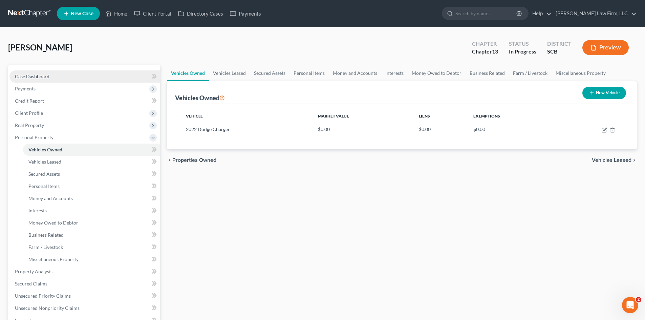
drag, startPoint x: 26, startPoint y: 82, endPoint x: 48, endPoint y: 82, distance: 21.3
click at [26, 83] on span "Payments" at bounding box center [84, 89] width 151 height 12
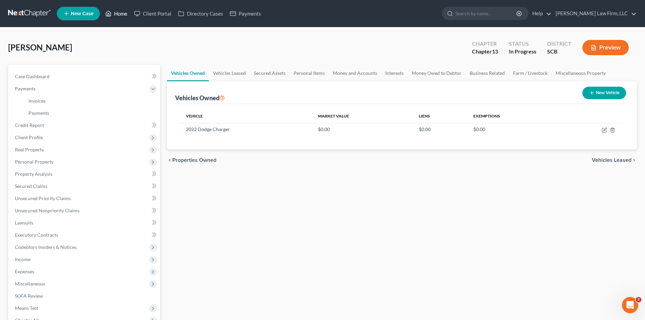
click at [123, 16] on link "Home" at bounding box center [116, 13] width 29 height 12
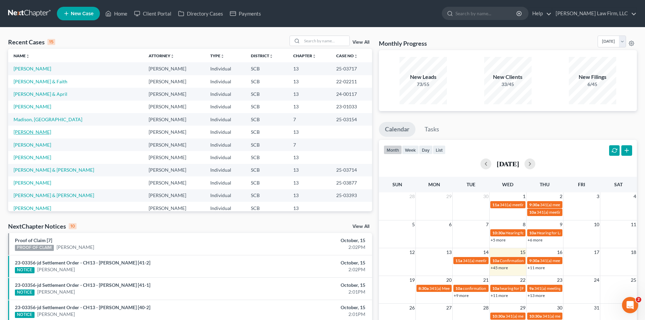
click at [40, 130] on link "[PERSON_NAME]" at bounding box center [33, 132] width 38 height 6
select select "3"
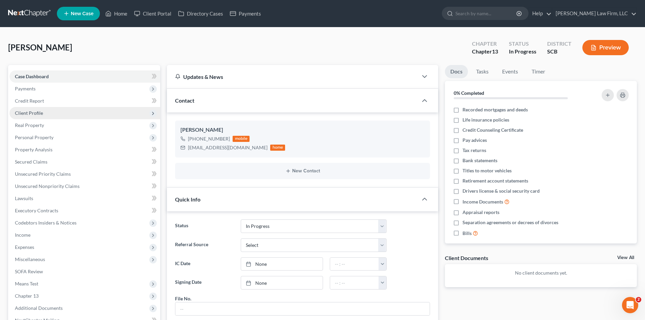
click at [36, 117] on span "Client Profile" at bounding box center [84, 113] width 151 height 12
click at [36, 115] on span "Client Profile" at bounding box center [29, 113] width 28 height 6
click at [39, 113] on span "Client Profile" at bounding box center [29, 113] width 28 height 6
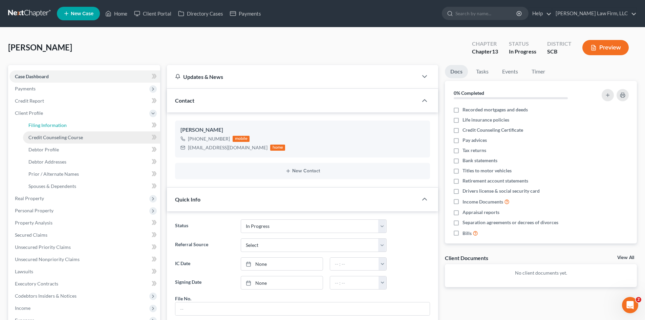
click at [41, 126] on span "Filing Information" at bounding box center [47, 125] width 38 height 6
select select "1"
select select "0"
select select "3"
select select "42"
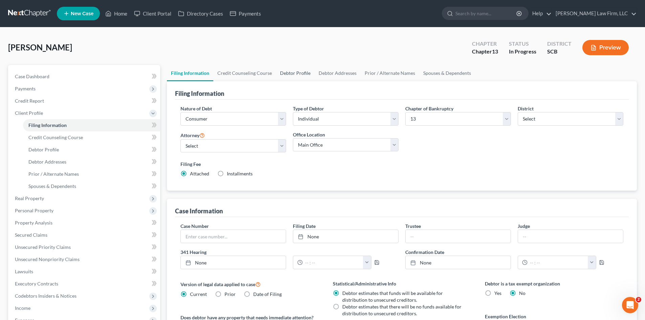
click at [277, 70] on link "Debtor Profile" at bounding box center [295, 73] width 39 height 16
select select "0"
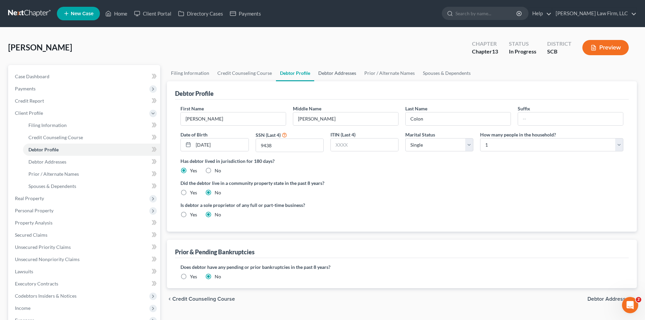
click at [328, 73] on link "Debtor Addresses" at bounding box center [337, 73] width 46 height 16
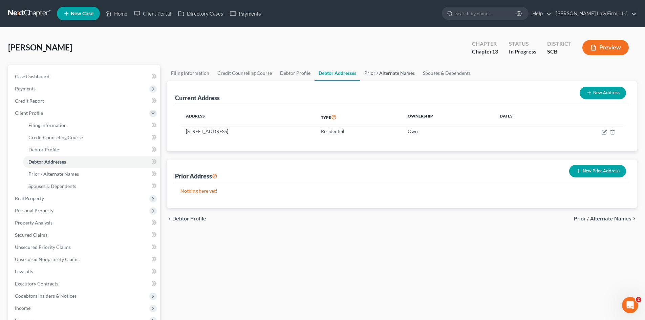
click at [382, 72] on link "Prior / Alternate Names" at bounding box center [389, 73] width 59 height 16
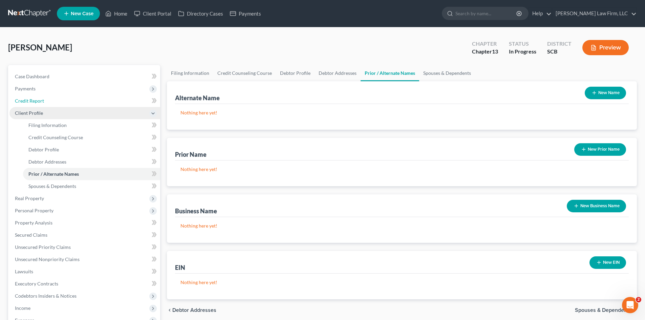
drag, startPoint x: 46, startPoint y: 103, endPoint x: 67, endPoint y: 110, distance: 22.3
click at [46, 103] on link "Credit Report" at bounding box center [84, 101] width 151 height 12
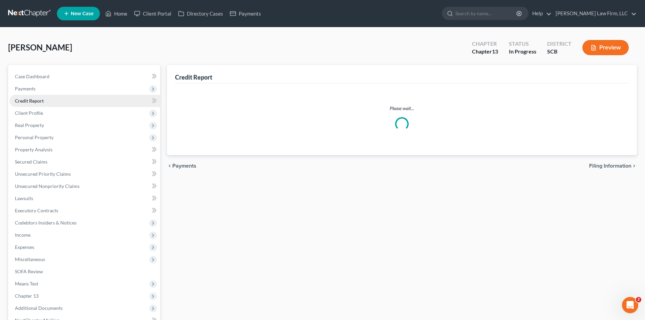
click at [47, 102] on link "Credit Report" at bounding box center [84, 101] width 151 height 12
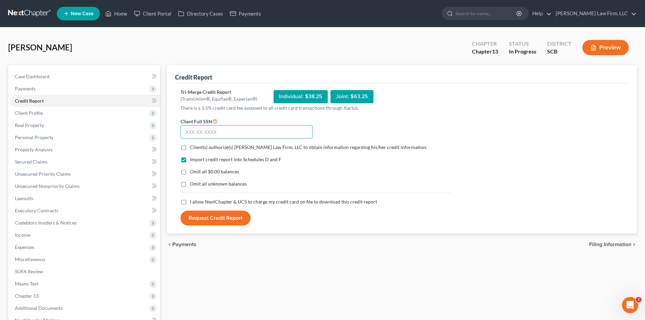
click at [248, 132] on input "text" at bounding box center [246, 132] width 132 height 14
type input "772-14-9438"
click at [190, 148] on label "Client(s) authorize(s) [PERSON_NAME] Law Firm, LLC to obtain information regard…" at bounding box center [308, 147] width 237 height 7
click at [193, 148] on input "Client(s) authorize(s) [PERSON_NAME] Law Firm, LLC to obtain information regard…" at bounding box center [195, 146] width 4 height 4
checkbox input "true"
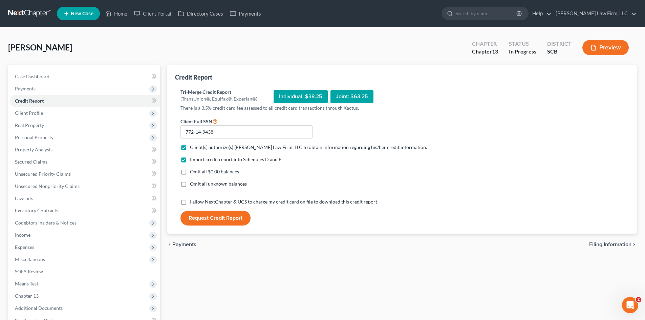
click at [190, 170] on label "Omit all $0.00 balances" at bounding box center [214, 171] width 49 height 7
click at [193, 170] on input "Omit all $0.00 balances" at bounding box center [195, 170] width 4 height 4
checkbox input "true"
click at [190, 202] on label "I allow NextChapter & UCS to charge my credit card on file to download this cre…" at bounding box center [283, 201] width 187 height 7
click at [193, 202] on input "I allow NextChapter & UCS to charge my credit card on file to download this cre…" at bounding box center [195, 200] width 4 height 4
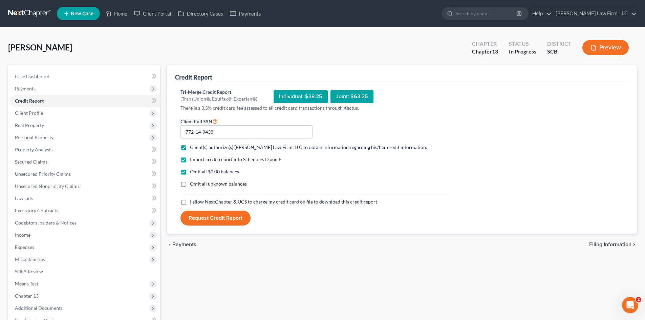
checkbox input "true"
click at [205, 217] on button "Request Credit Report" at bounding box center [215, 217] width 70 height 15
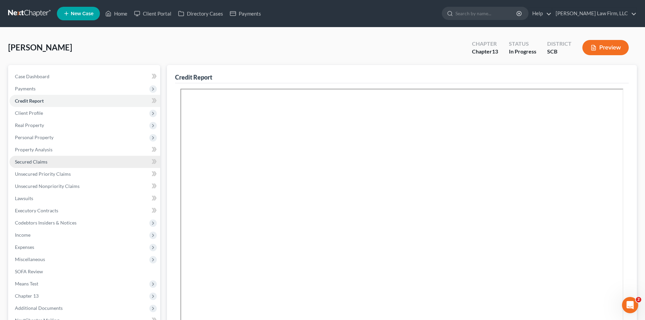
click at [49, 160] on link "Secured Claims" at bounding box center [84, 162] width 151 height 12
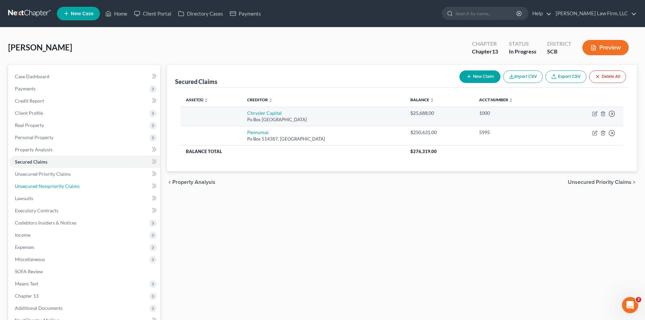
click at [48, 183] on span "Unsecured Nonpriority Claims" at bounding box center [47, 186] width 65 height 6
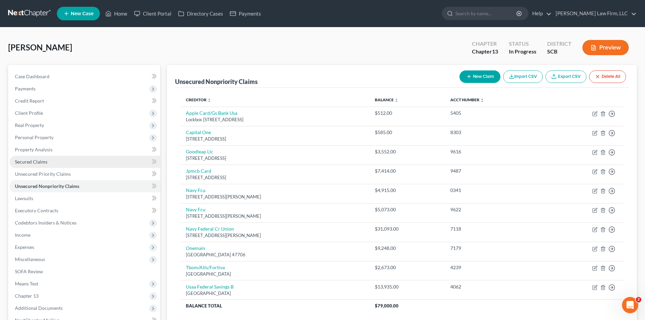
click at [22, 158] on link "Secured Claims" at bounding box center [84, 162] width 151 height 12
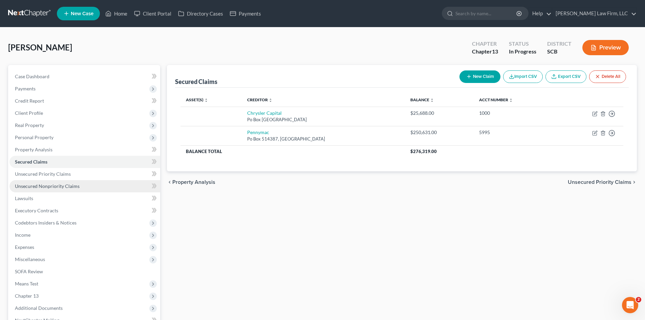
click at [67, 184] on span "Unsecured Nonpriority Claims" at bounding box center [47, 186] width 65 height 6
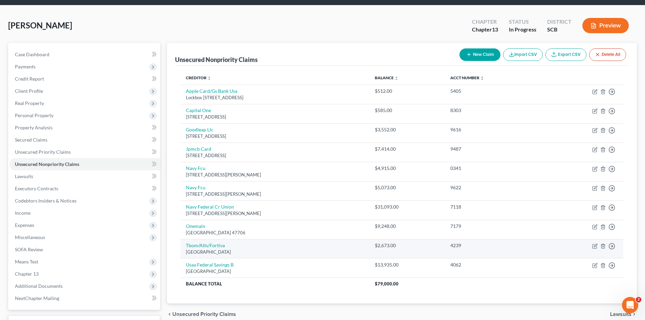
scroll to position [34, 0]
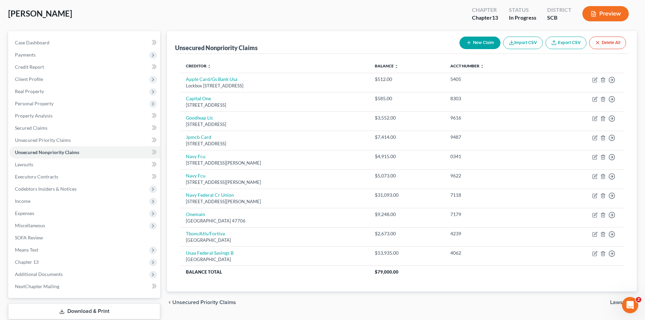
drag, startPoint x: 258, startPoint y: 118, endPoint x: 646, endPoint y: 111, distance: 387.9
click at [258, 118] on td "Goodleap Llc [STREET_ADDRESS]" at bounding box center [274, 120] width 188 height 19
drag, startPoint x: 338, startPoint y: 106, endPoint x: 102, endPoint y: 92, distance: 235.9
click at [348, 106] on div "[STREET_ADDRESS]" at bounding box center [275, 105] width 178 height 6
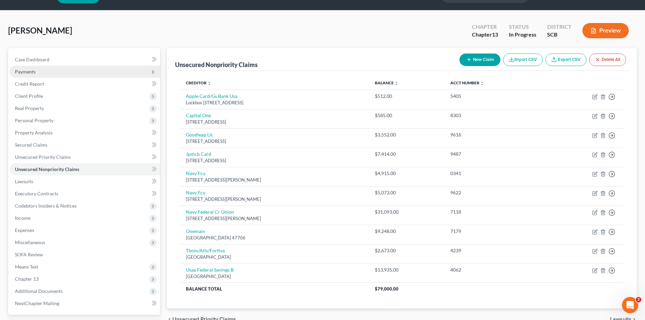
scroll to position [0, 0]
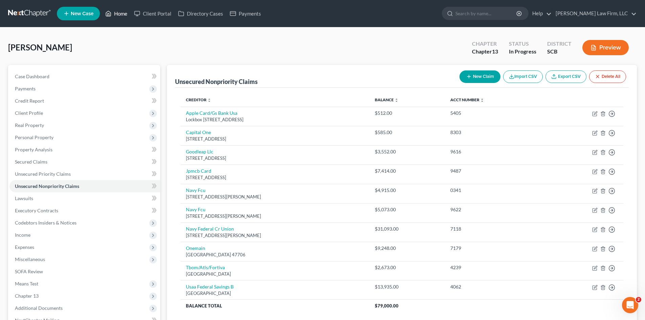
click at [122, 19] on link "Home" at bounding box center [116, 13] width 29 height 12
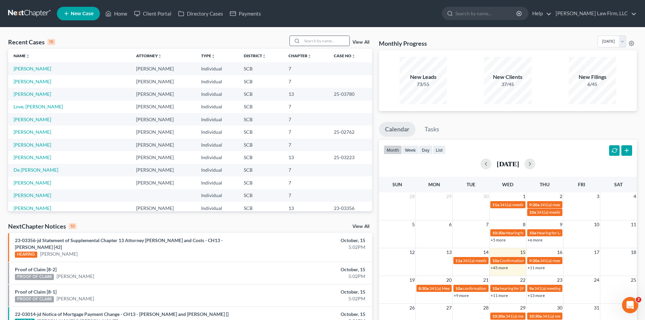
click at [320, 43] on input "search" at bounding box center [325, 41] width 47 height 10
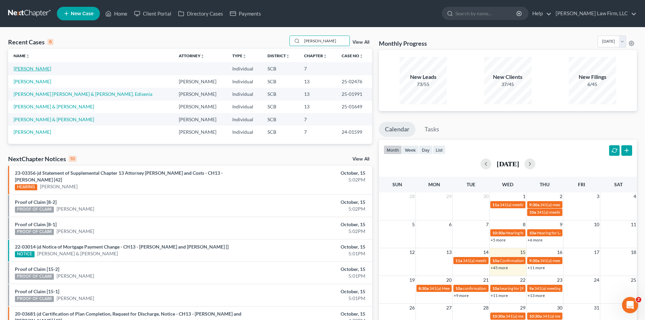
type input "[PERSON_NAME]"
click at [33, 69] on link "[PERSON_NAME]" at bounding box center [33, 69] width 38 height 6
select select "3"
select select "1"
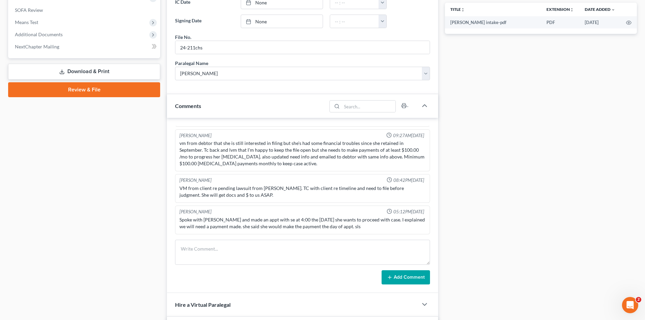
scroll to position [271, 0]
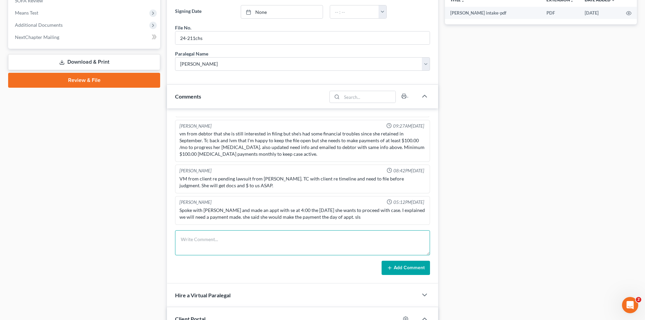
click at [266, 232] on textarea at bounding box center [302, 242] width 255 height 25
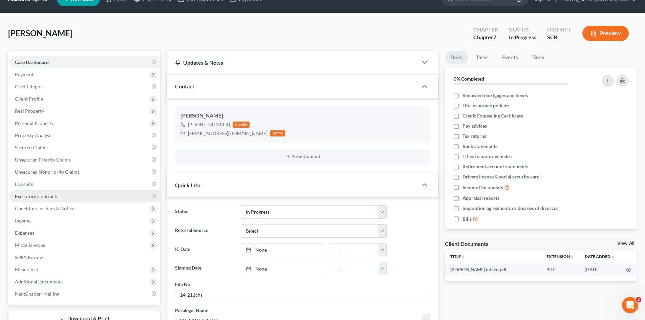
scroll to position [0, 0]
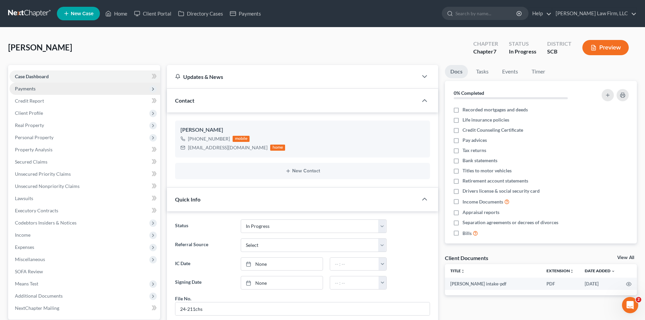
click at [31, 90] on span "Payments" at bounding box center [25, 89] width 21 height 6
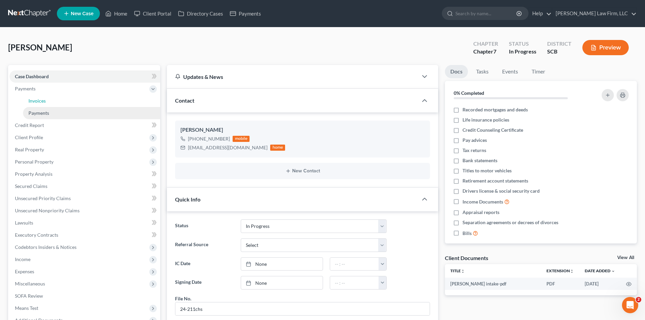
click at [36, 103] on span "Invoices" at bounding box center [36, 101] width 17 height 6
click at [37, 110] on span "Payments" at bounding box center [38, 113] width 21 height 6
click at [39, 114] on span "Client Profile" at bounding box center [29, 113] width 28 height 6
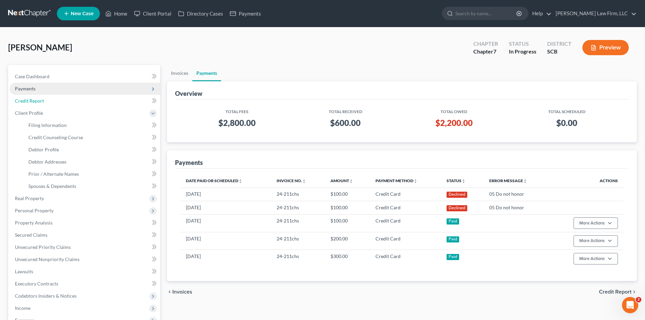
click at [34, 100] on span "Credit Report" at bounding box center [29, 101] width 29 height 6
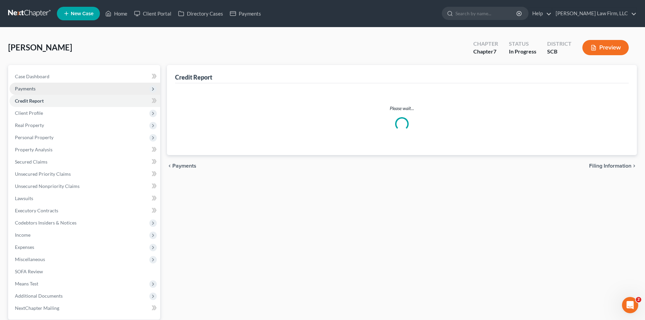
click at [32, 90] on span "Payments" at bounding box center [25, 89] width 21 height 6
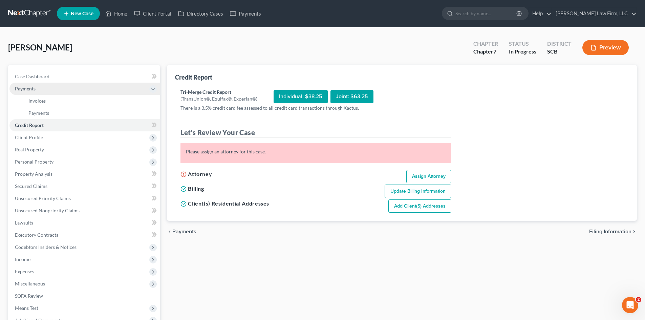
click at [35, 90] on span "Payments" at bounding box center [25, 89] width 21 height 6
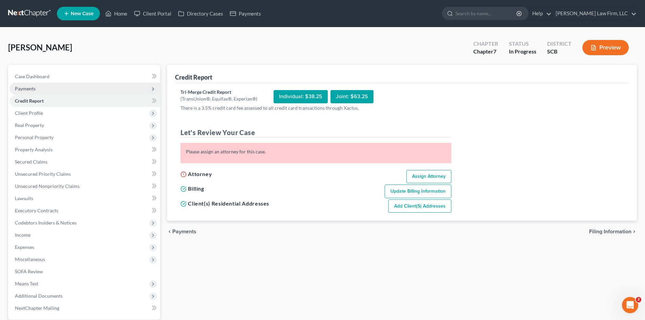
click at [35, 90] on span "Payments" at bounding box center [25, 89] width 21 height 6
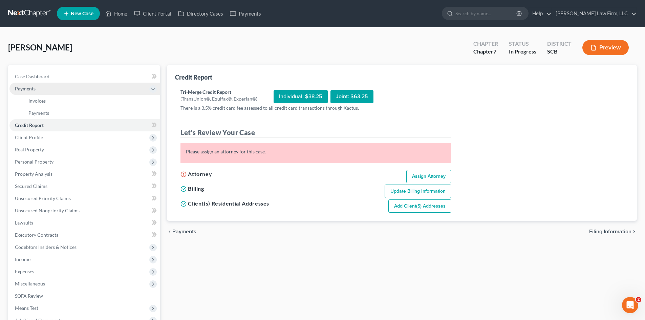
click at [35, 90] on span "Payments" at bounding box center [25, 89] width 21 height 6
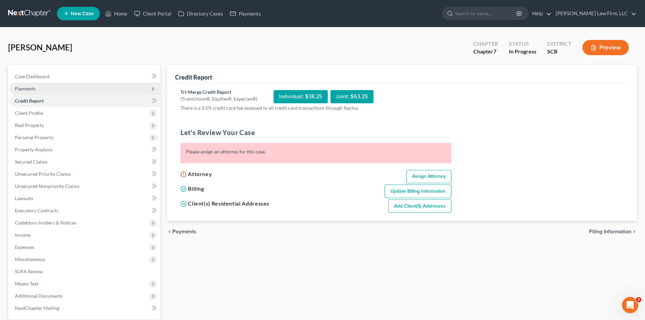
click at [33, 89] on span "Payments" at bounding box center [25, 89] width 21 height 6
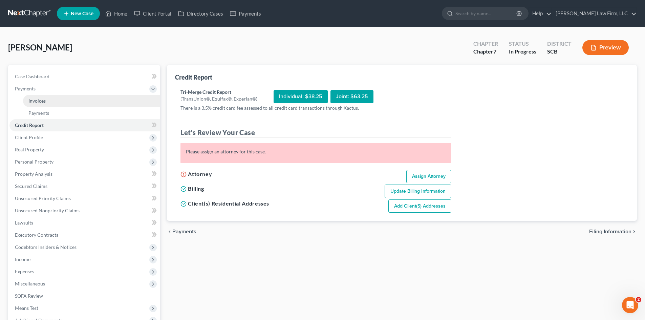
click at [32, 99] on span "Invoices" at bounding box center [36, 101] width 17 height 6
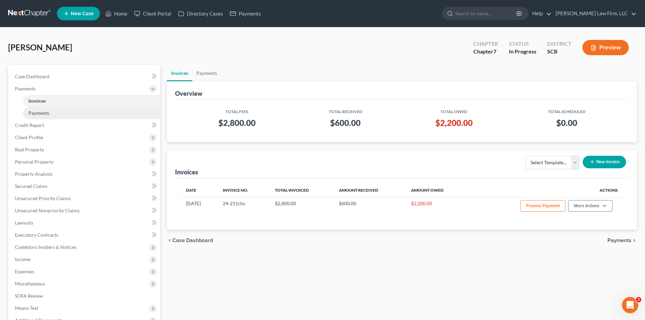
click at [35, 110] on span "Payments" at bounding box center [38, 113] width 21 height 6
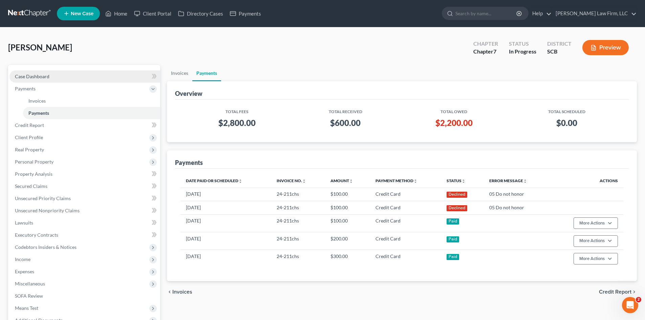
click at [34, 80] on link "Case Dashboard" at bounding box center [84, 76] width 151 height 12
select select "1"
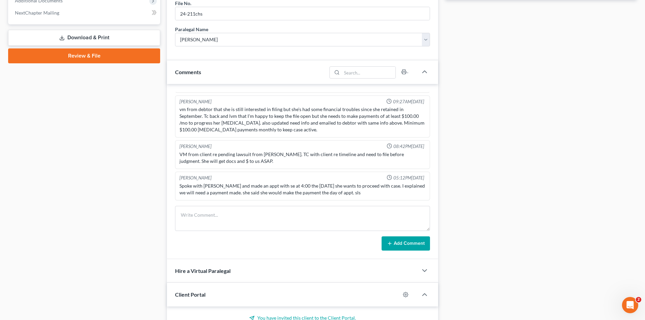
scroll to position [305, 0]
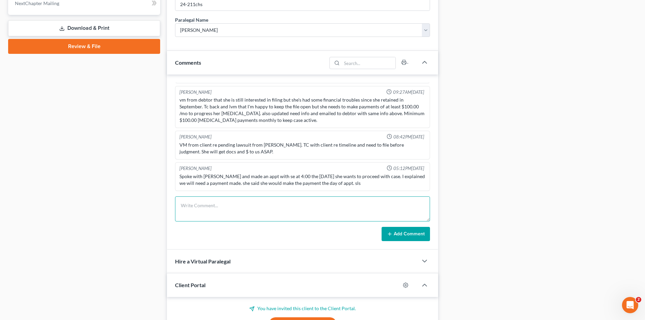
click at [218, 207] on textarea at bounding box center [302, 208] width 255 height 25
type textarea "follow up [DATE]"
click at [423, 235] on button "Add Comment" at bounding box center [405, 234] width 48 height 14
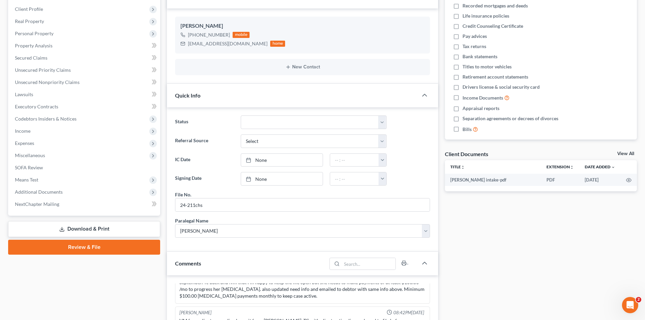
scroll to position [0, 0]
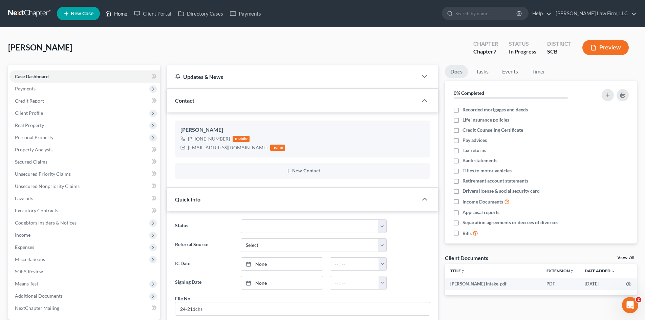
drag, startPoint x: 116, startPoint y: 16, endPoint x: 137, endPoint y: 54, distance: 43.2
click at [116, 16] on link "Home" at bounding box center [116, 13] width 29 height 12
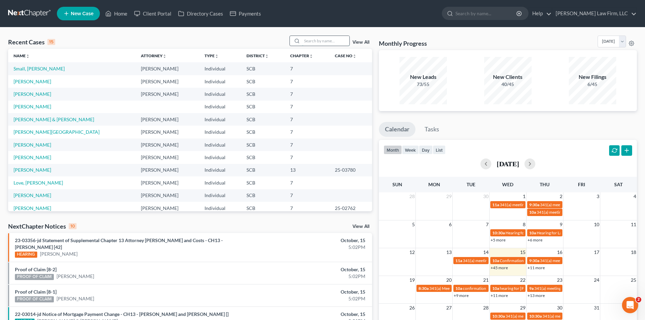
click at [305, 44] on input "search" at bounding box center [325, 41] width 47 height 10
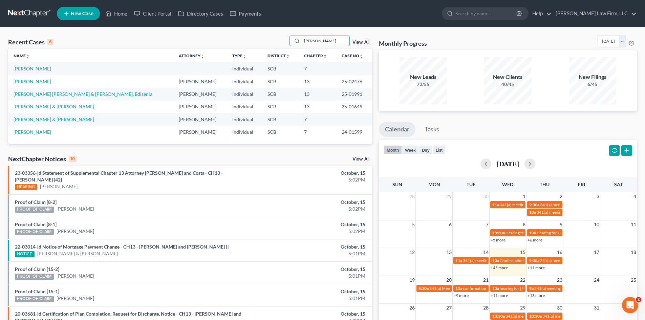
type input "[PERSON_NAME]"
click at [47, 70] on link "[PERSON_NAME]" at bounding box center [33, 69] width 38 height 6
select select "3"
select select "1"
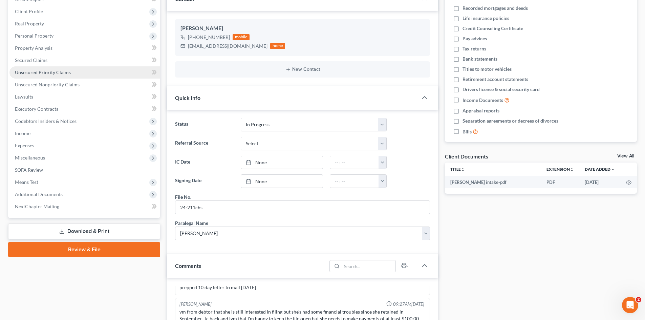
scroll to position [68, 0]
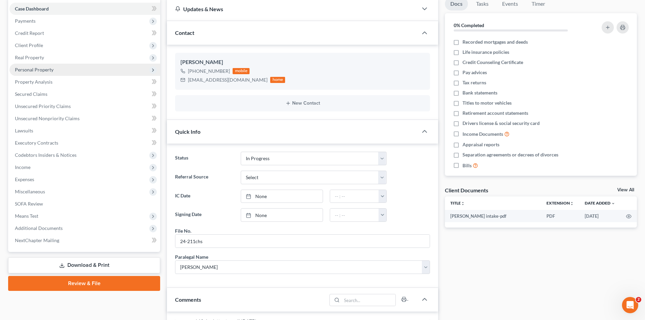
drag, startPoint x: 25, startPoint y: 58, endPoint x: 28, endPoint y: 67, distance: 9.7
click at [25, 58] on span "Real Property" at bounding box center [29, 57] width 29 height 6
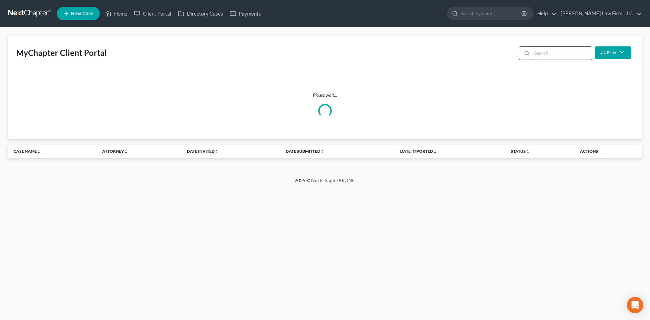
click at [544, 56] on input "search" at bounding box center [562, 53] width 60 height 13
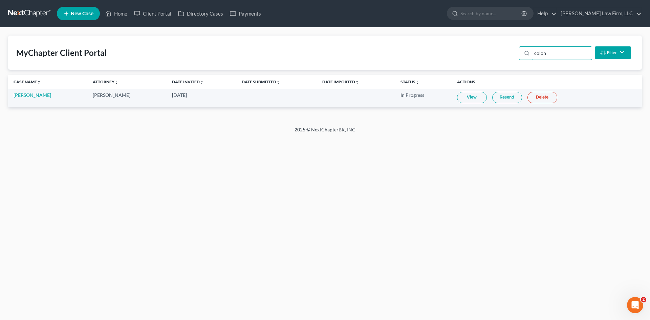
type input "colon"
click at [477, 98] on link "View" at bounding box center [472, 98] width 30 height 12
